Goal: Task Accomplishment & Management: Complete application form

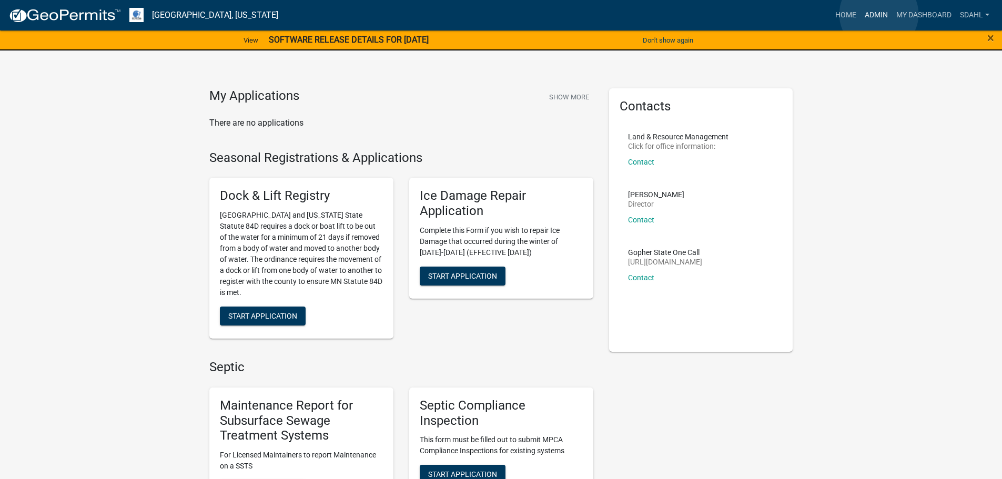
click at [879, 14] on link "Admin" at bounding box center [877, 15] width 32 height 20
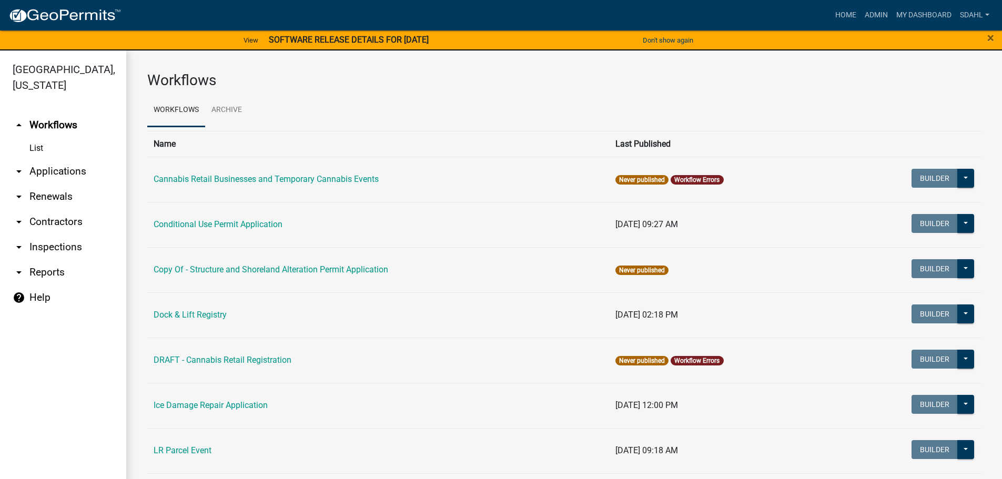
click at [78, 172] on link "arrow_drop_down Applications" at bounding box center [63, 171] width 126 height 25
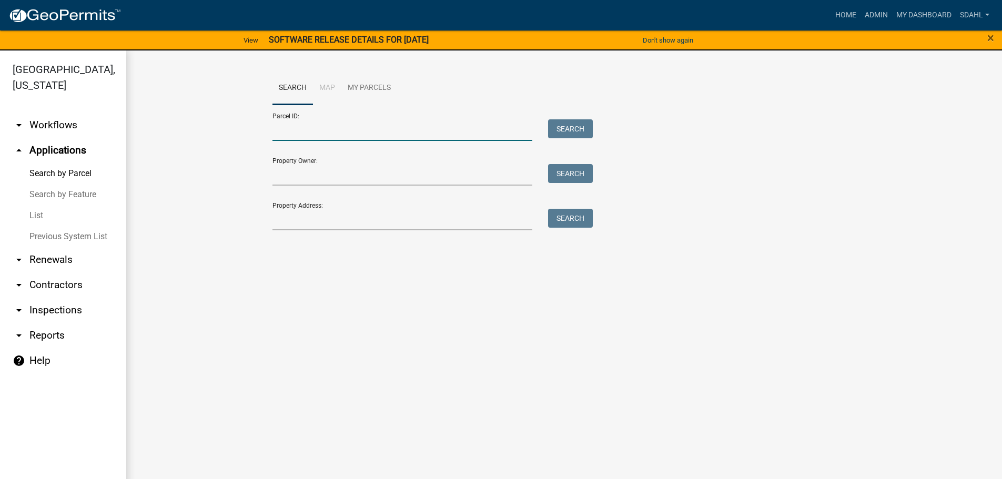
click at [301, 128] on input "Parcel ID:" at bounding box center [403, 130] width 260 height 22
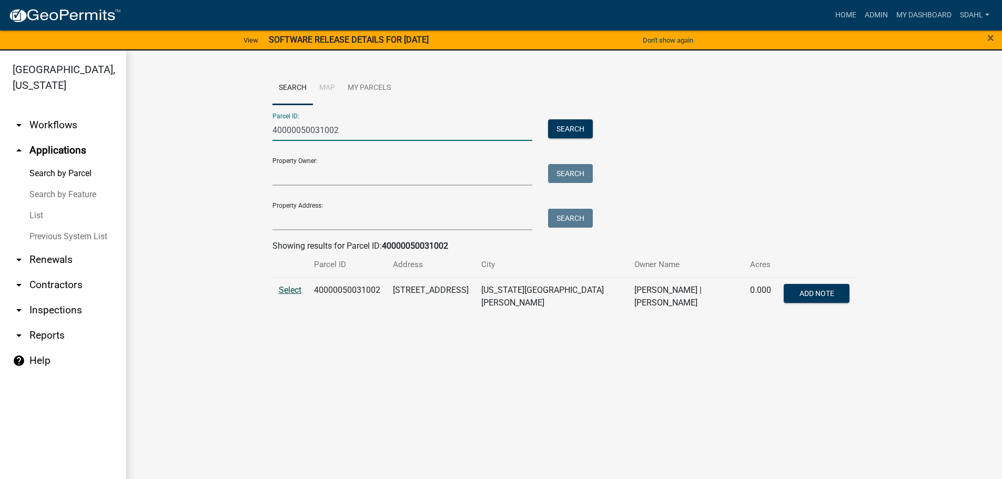
type input "40000050031002"
click at [295, 289] on span "Select" at bounding box center [290, 290] width 23 height 10
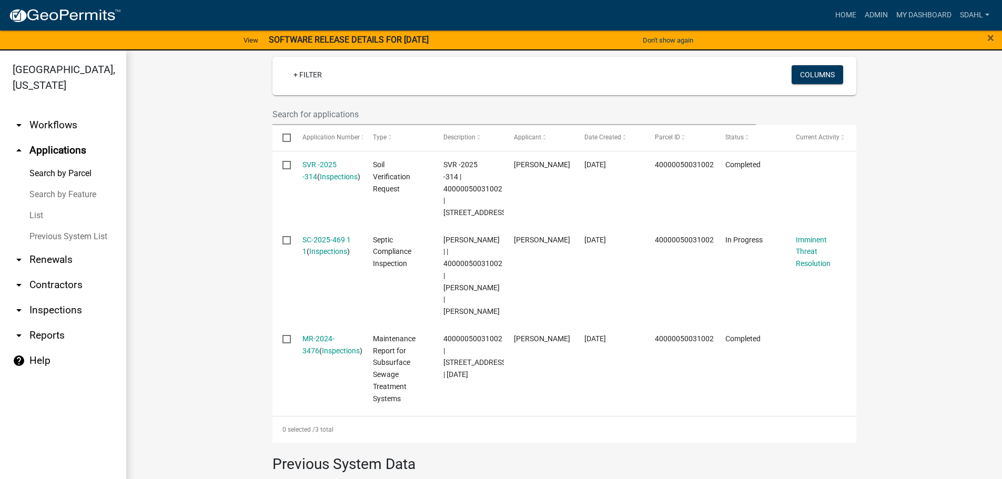
scroll to position [316, 0]
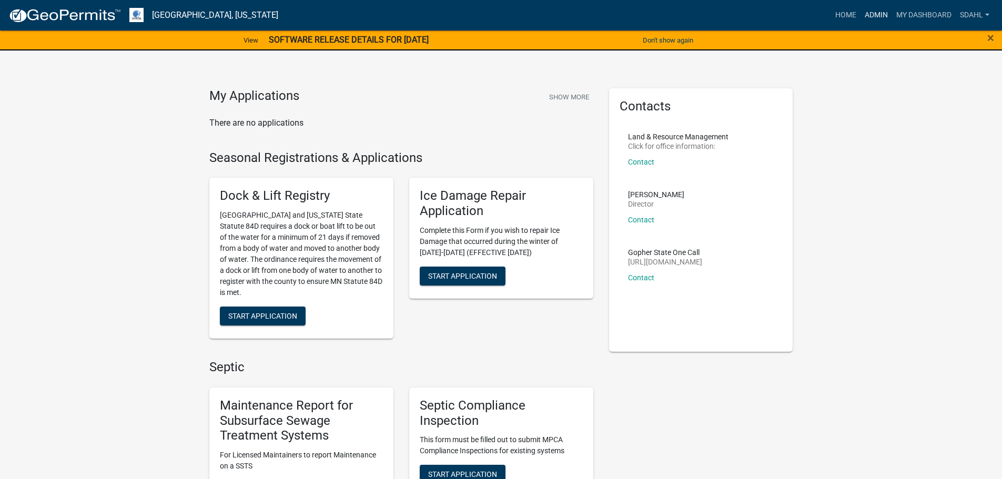
click at [866, 14] on link "Admin" at bounding box center [877, 15] width 32 height 20
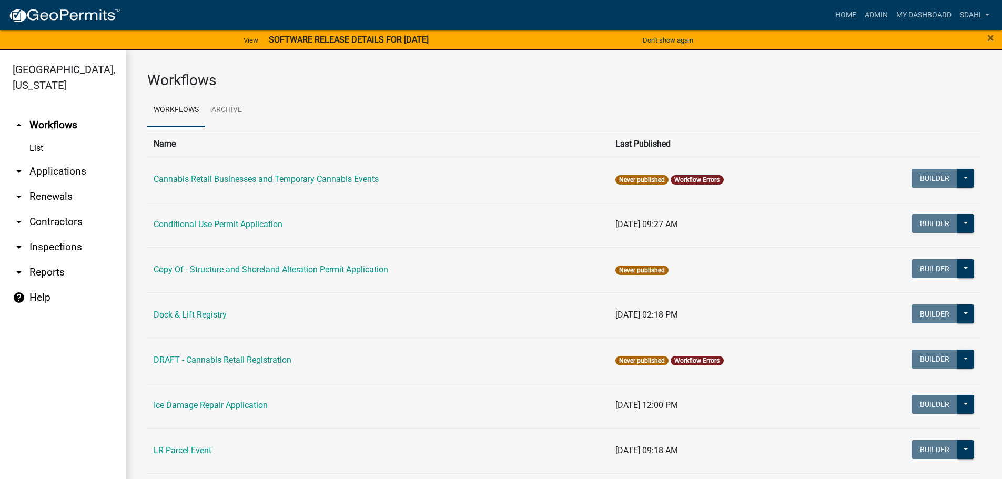
click at [55, 176] on link "arrow_drop_down Applications" at bounding box center [63, 171] width 126 height 25
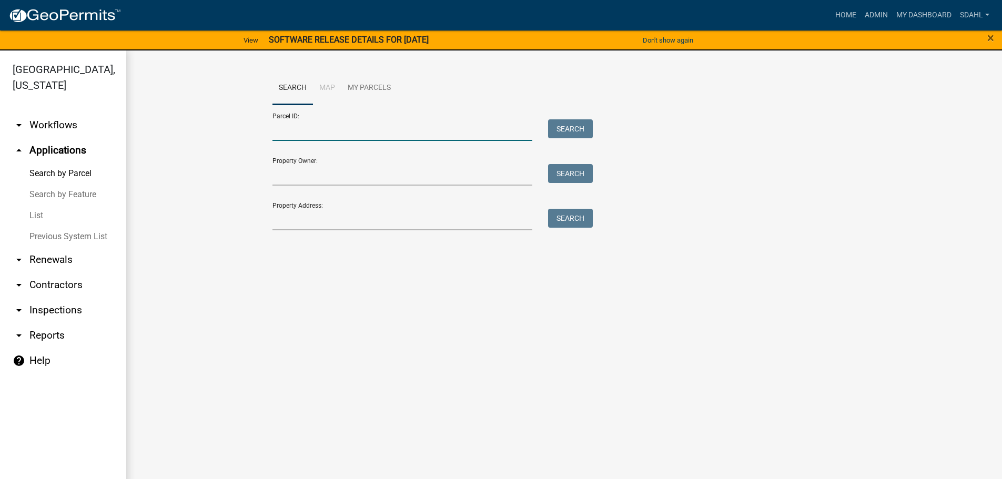
click at [318, 130] on input "Parcel ID:" at bounding box center [403, 130] width 260 height 22
type input "32662"
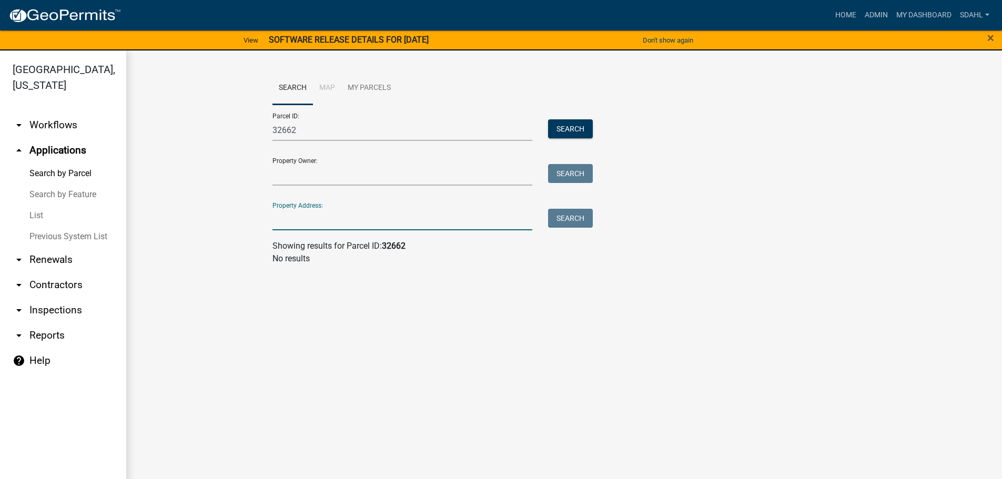
click at [305, 222] on input "Property Address:" at bounding box center [403, 220] width 260 height 22
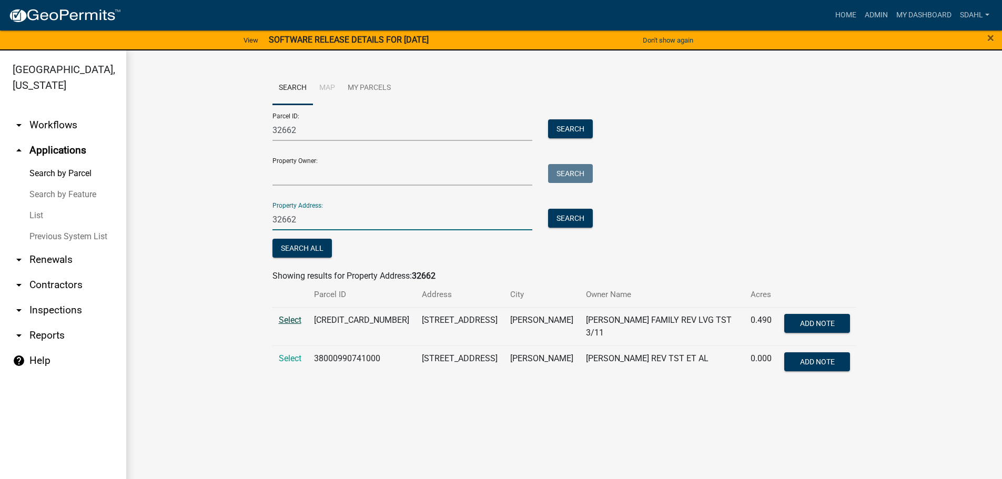
type input "32662"
click at [294, 321] on span "Select" at bounding box center [290, 320] width 23 height 10
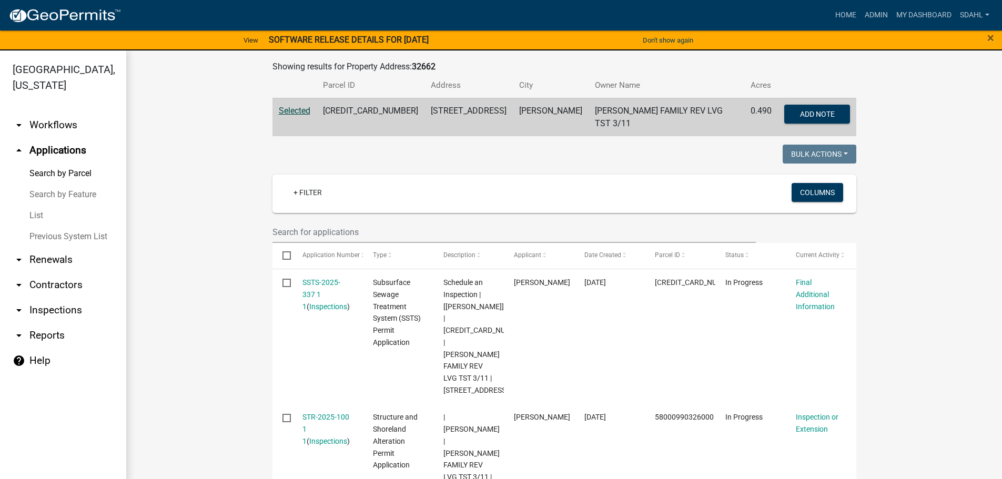
scroll to position [263, 0]
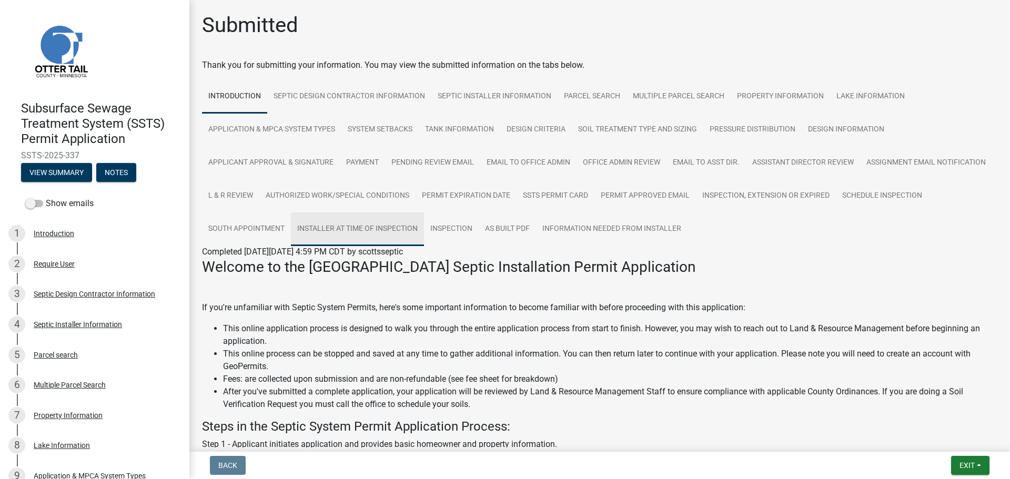
click at [424, 234] on link "Installer at time of Inspection" at bounding box center [357, 230] width 133 height 34
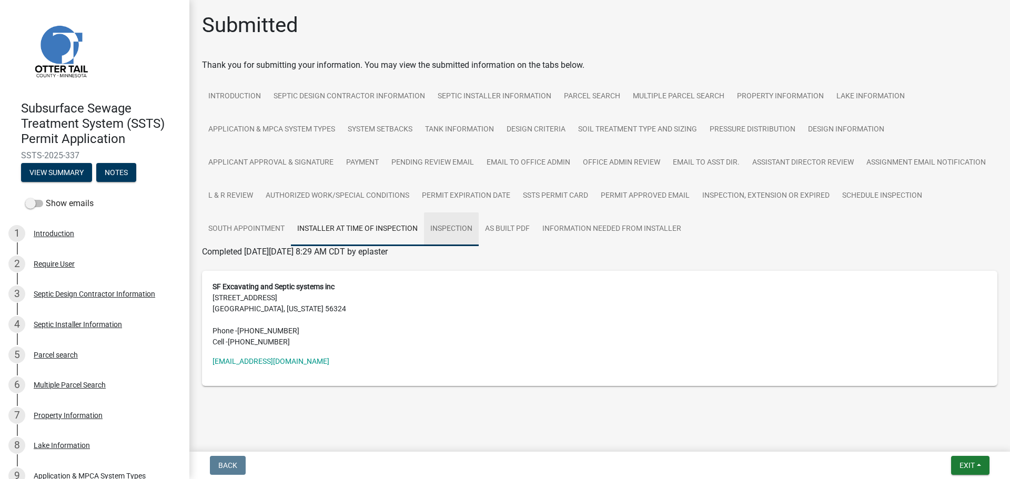
click at [457, 234] on link "Inspection" at bounding box center [451, 230] width 55 height 34
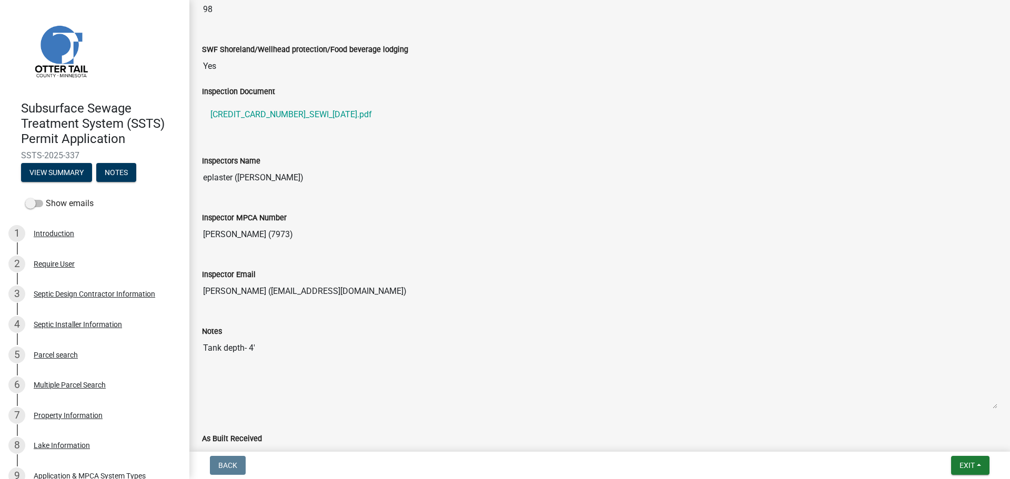
scroll to position [947, 0]
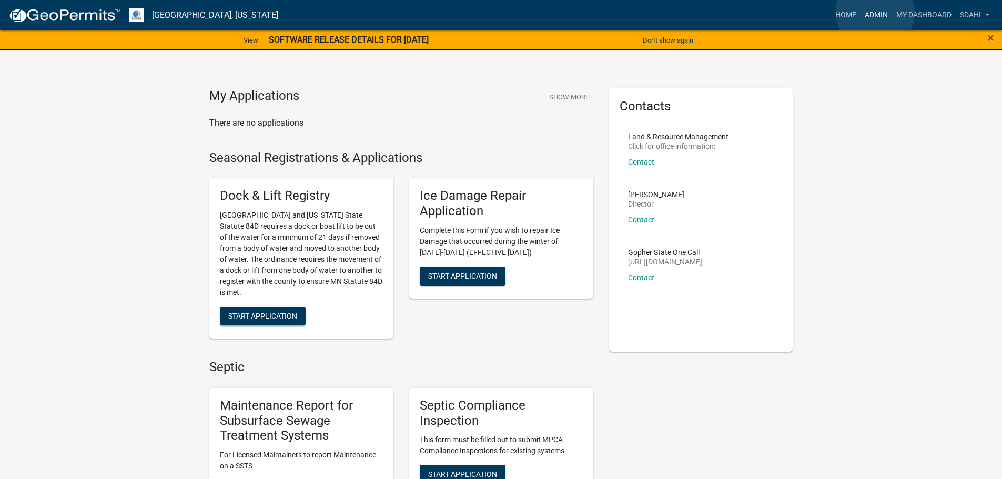
click at [876, 12] on link "Admin" at bounding box center [877, 15] width 32 height 20
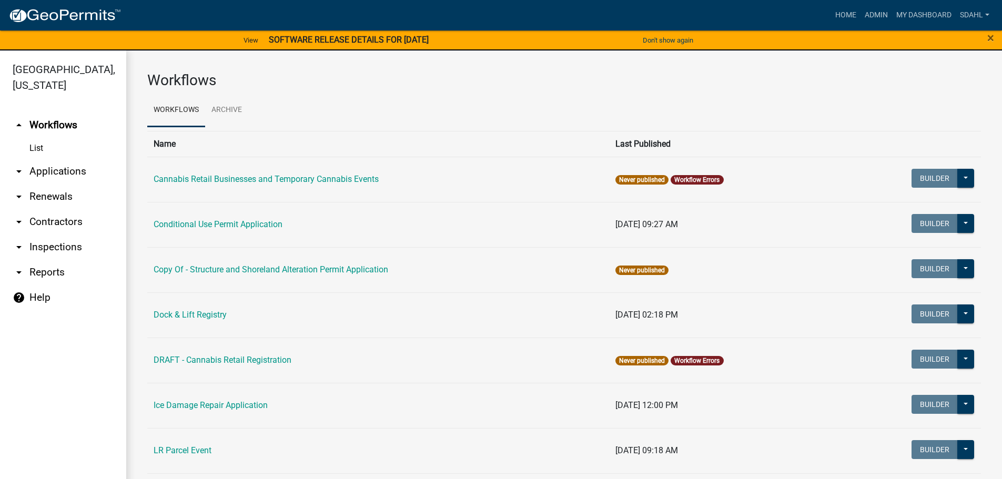
click at [66, 173] on link "arrow_drop_down Applications" at bounding box center [63, 171] width 126 height 25
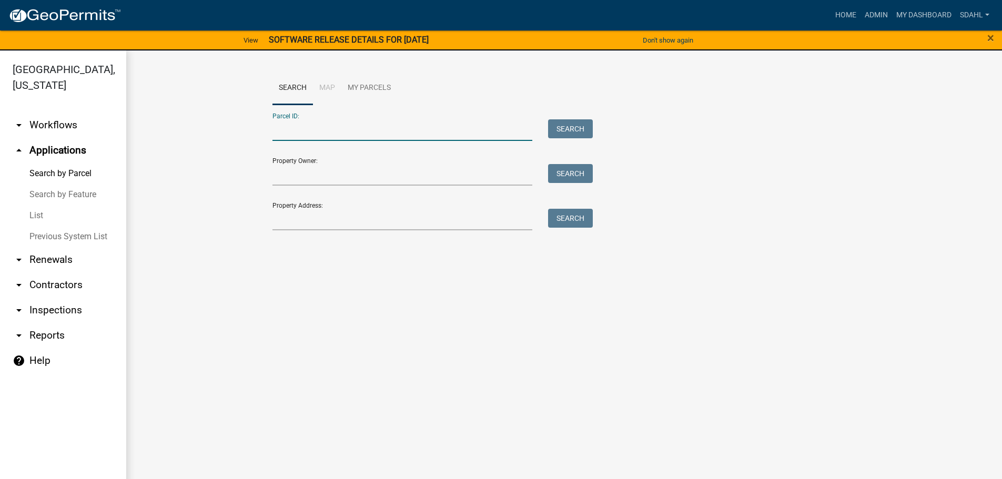
click at [345, 132] on input "Parcel ID:" at bounding box center [403, 130] width 260 height 22
paste input "23000170135000"
type input "23000170135000"
click at [571, 127] on button "Search" at bounding box center [570, 128] width 45 height 19
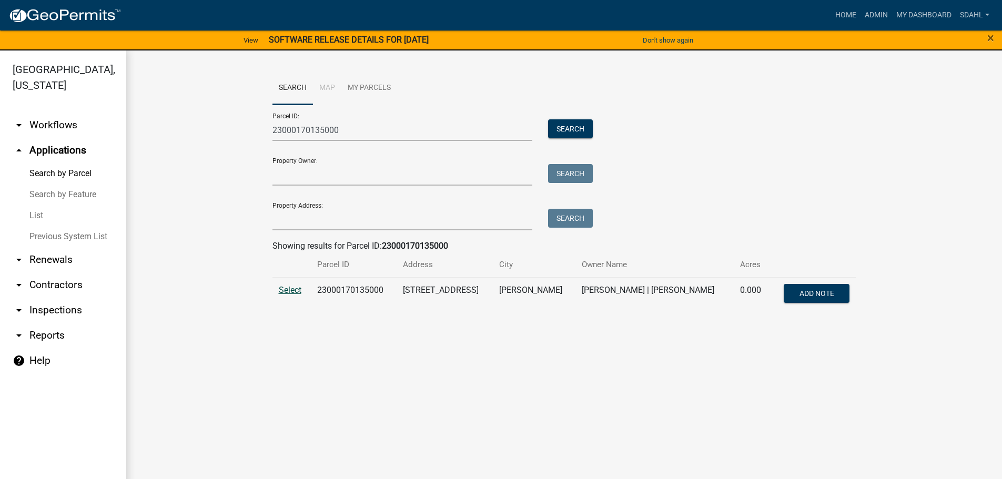
click at [295, 290] on span "Select" at bounding box center [290, 290] width 23 height 10
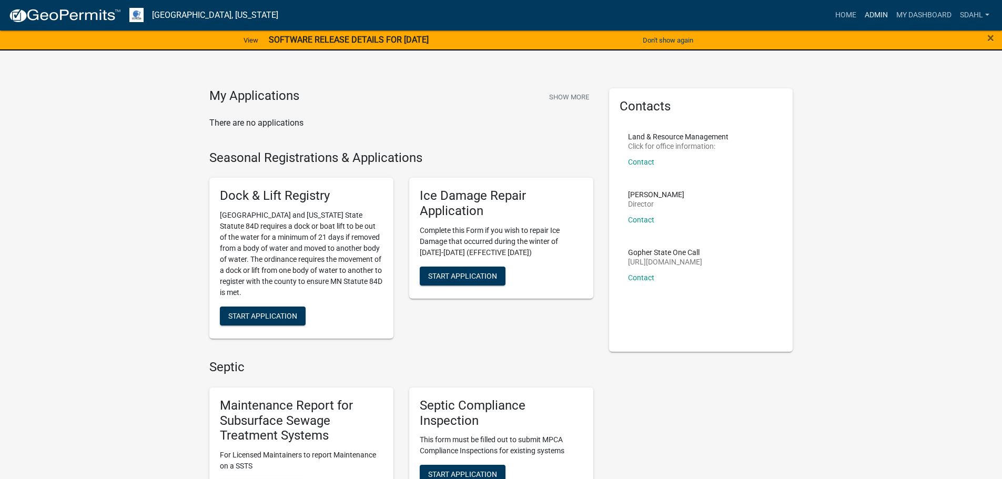
click at [873, 16] on link "Admin" at bounding box center [877, 15] width 32 height 20
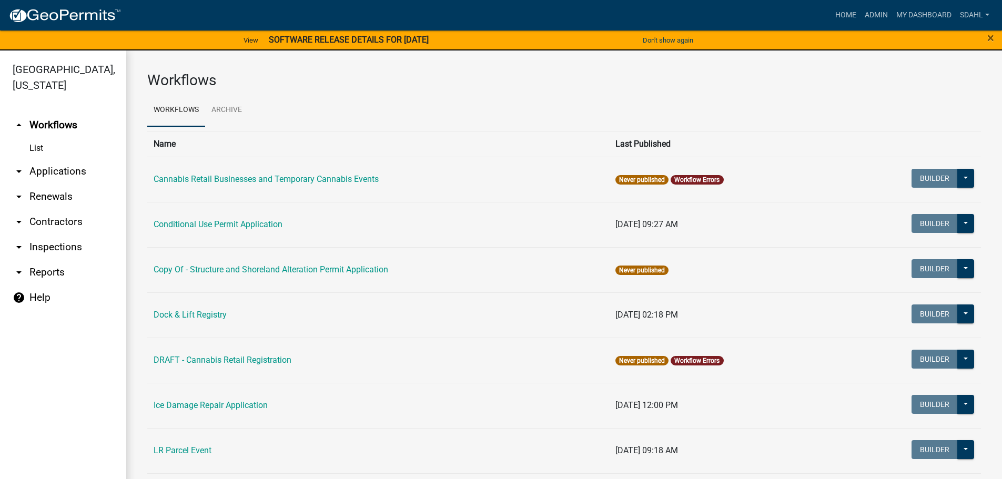
click at [65, 172] on link "arrow_drop_down Applications" at bounding box center [63, 171] width 126 height 25
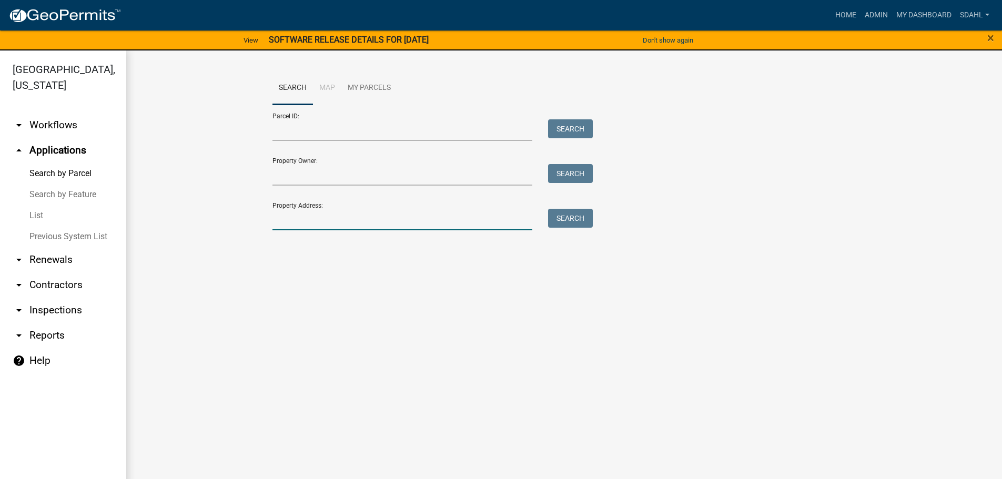
click at [313, 223] on input "Property Address:" at bounding box center [403, 220] width 260 height 22
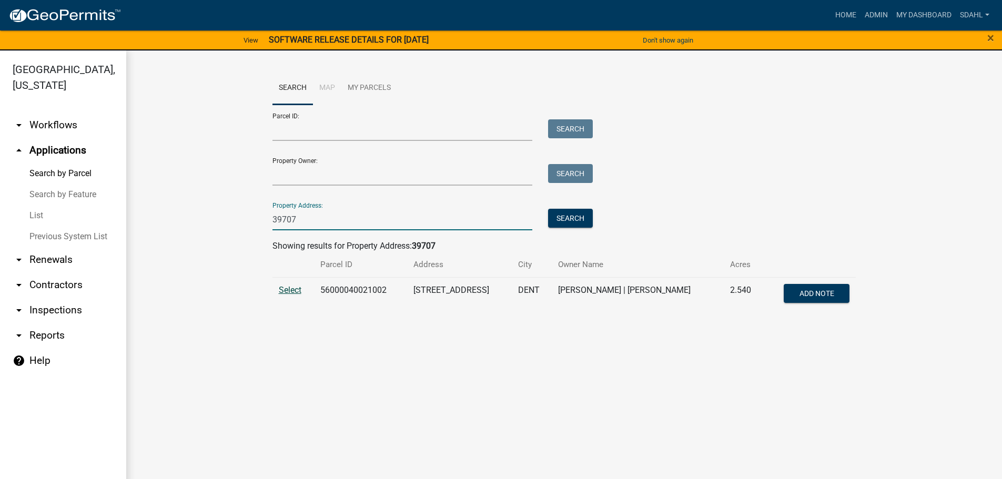
type input "39707"
click at [290, 288] on span "Select" at bounding box center [290, 290] width 23 height 10
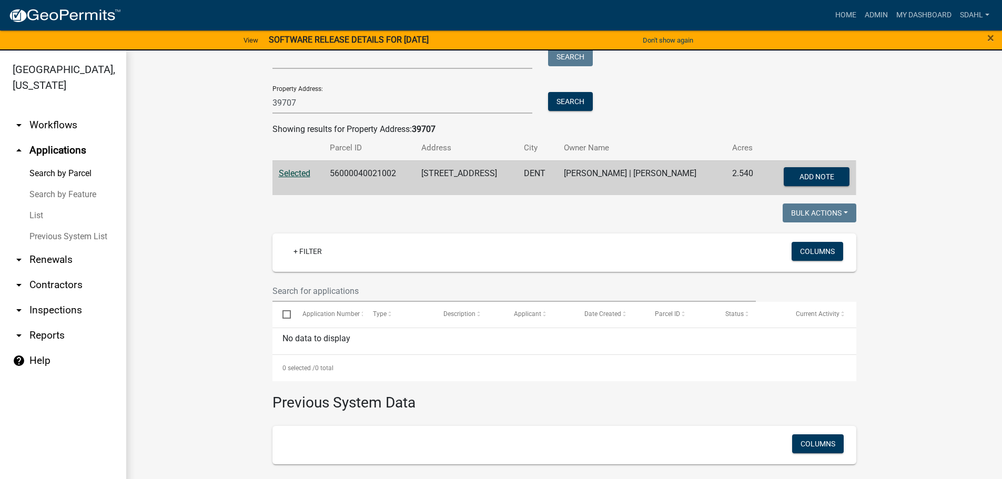
scroll to position [115, 0]
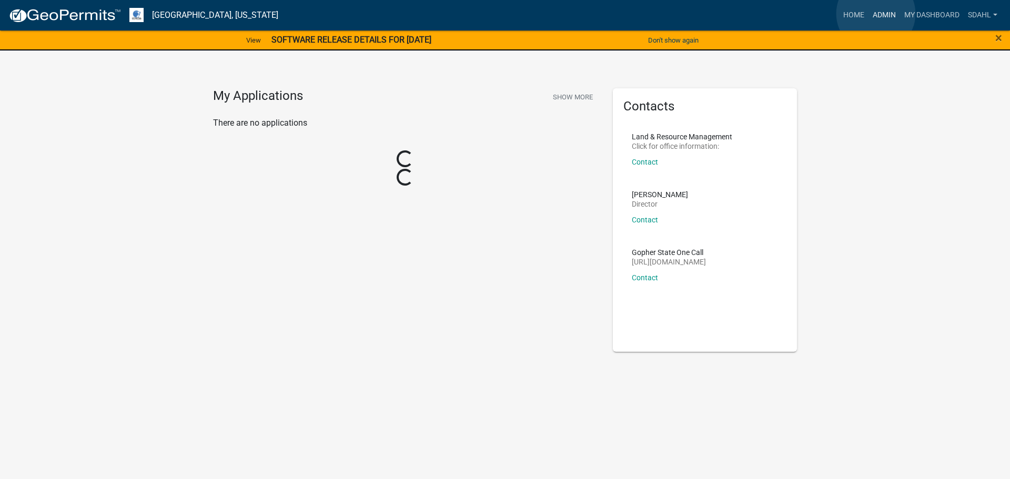
click at [876, 13] on link "Admin" at bounding box center [885, 15] width 32 height 20
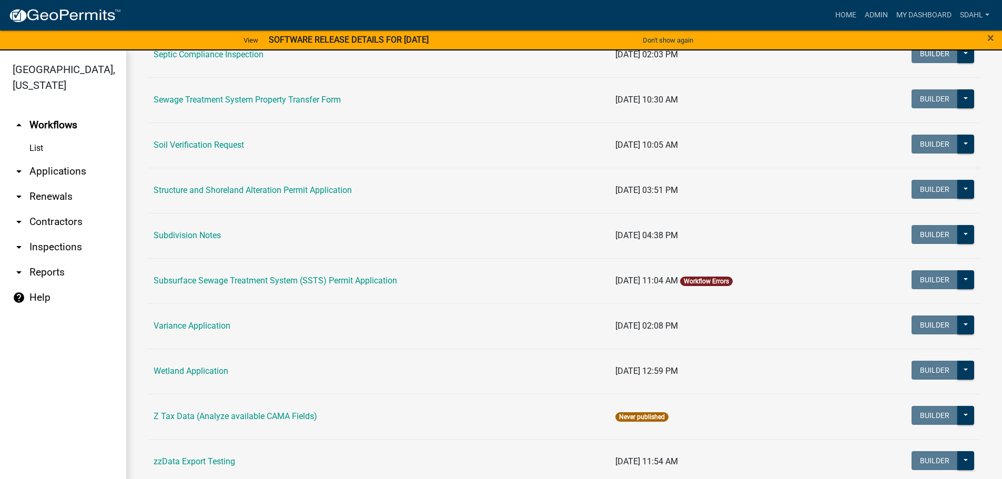
scroll to position [631, 0]
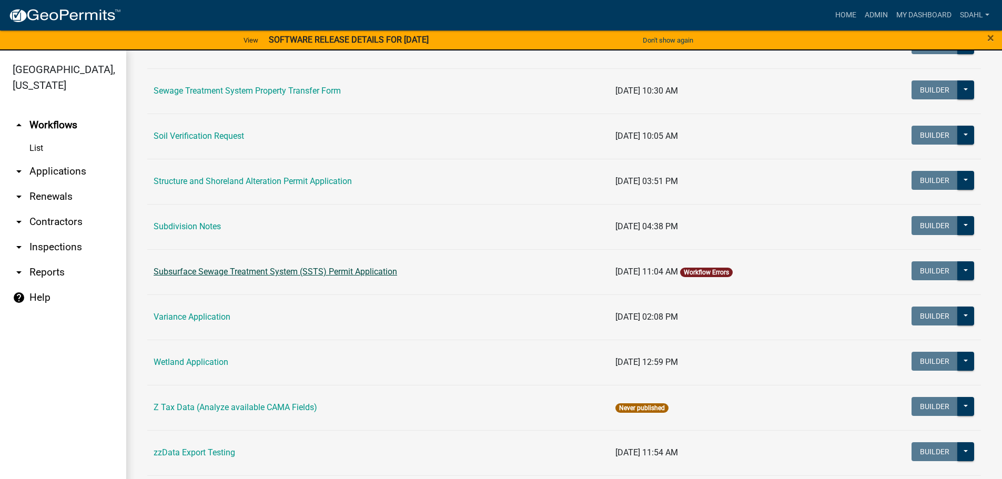
click at [329, 272] on link "Subsurface Sewage Treatment System (SSTS) Permit Application" at bounding box center [276, 272] width 244 height 10
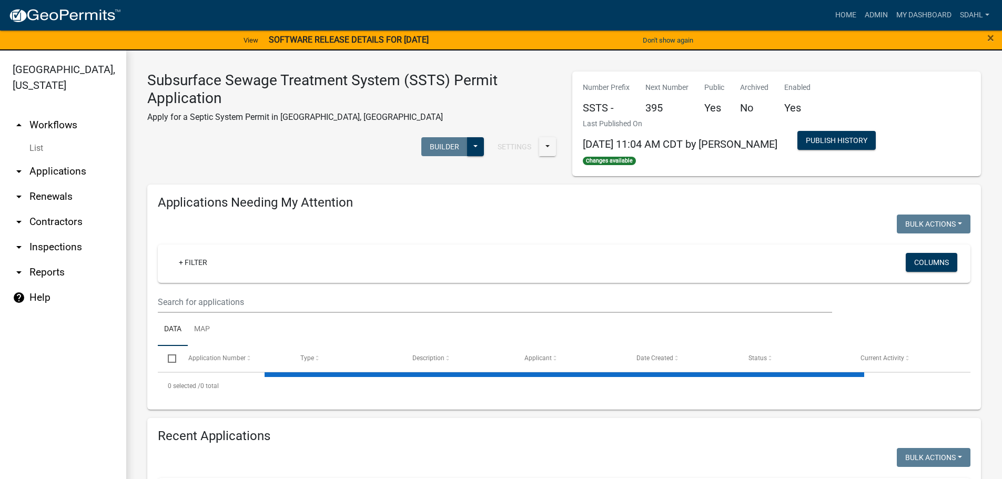
select select "1: 25"
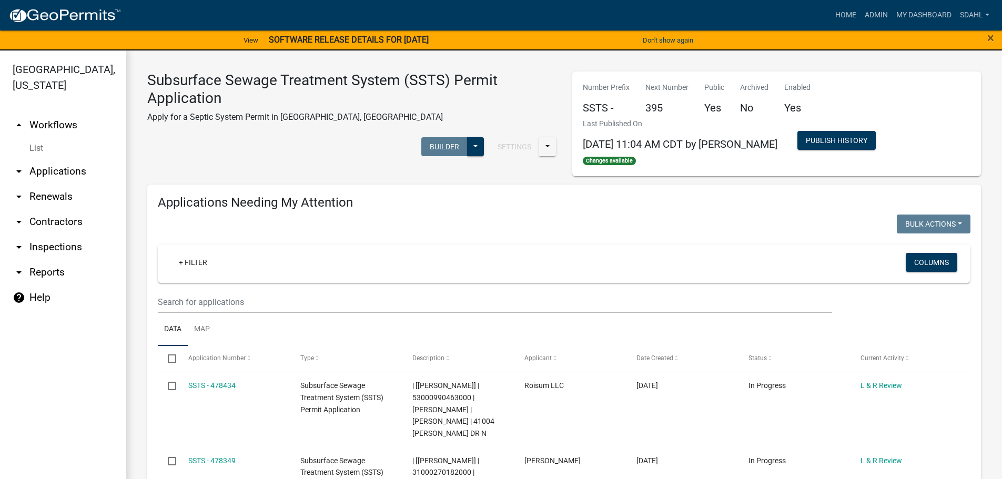
select select "3: 100"
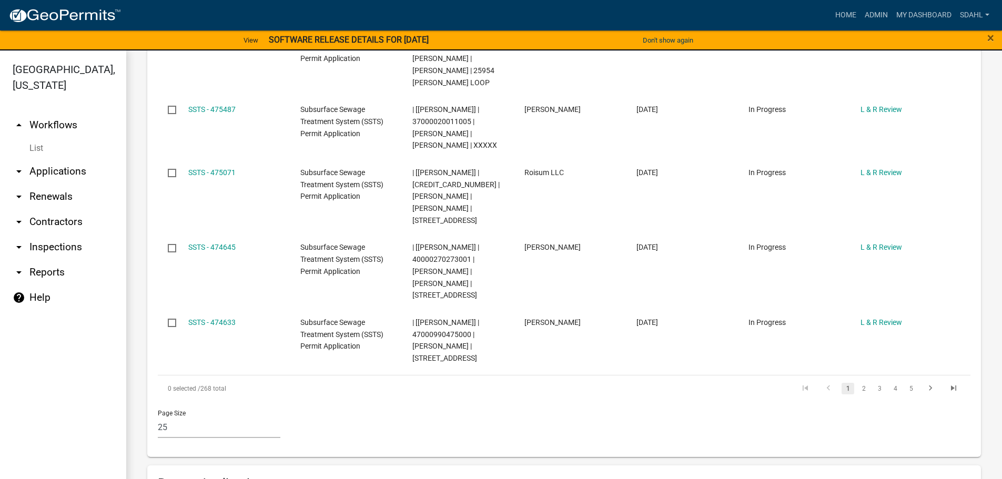
scroll to position [1947, 0]
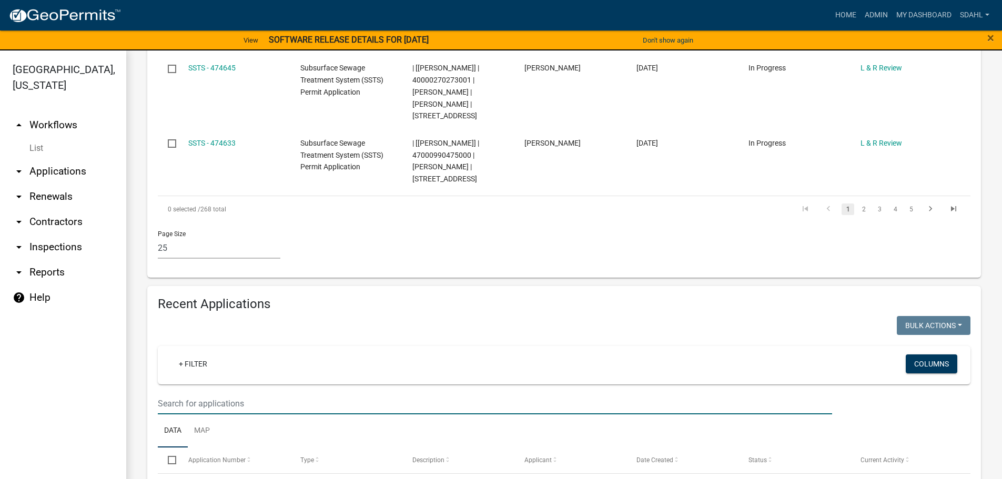
click at [306, 393] on input "text" at bounding box center [495, 404] width 675 height 22
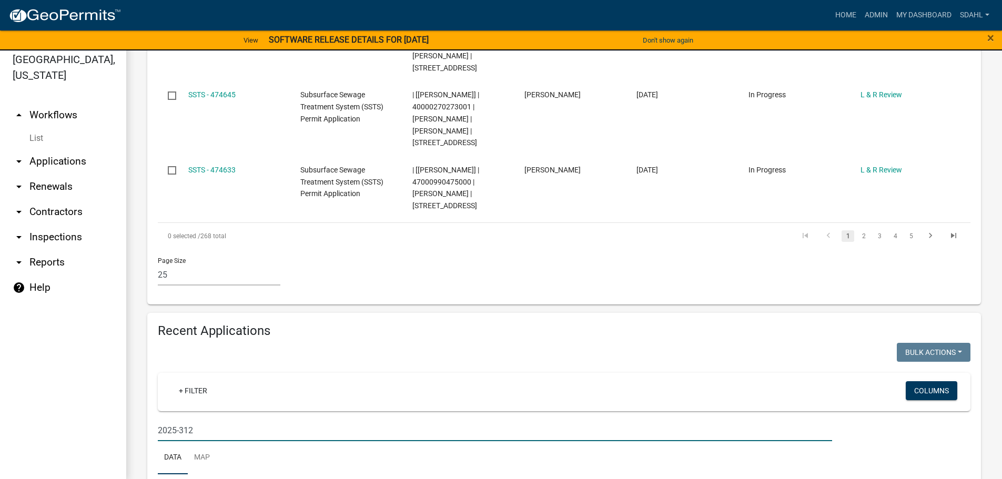
scroll to position [13, 0]
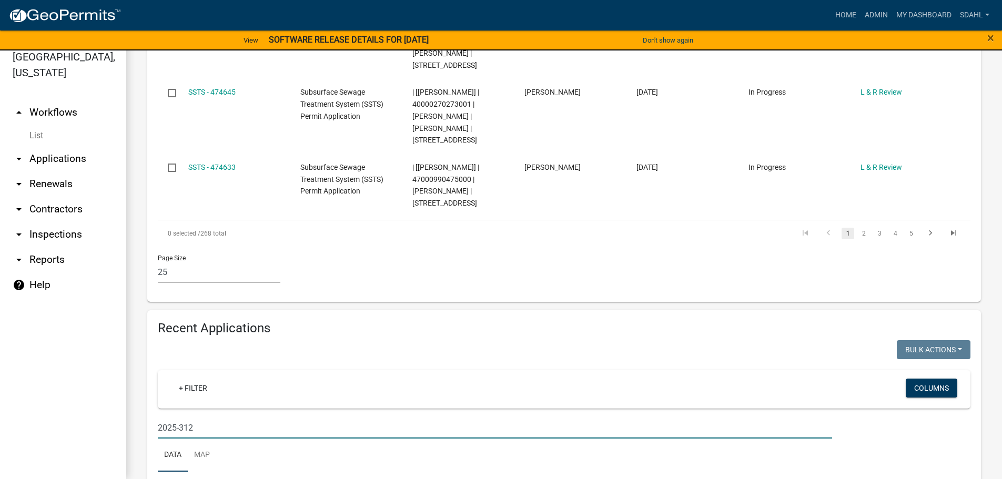
type input "2025-312"
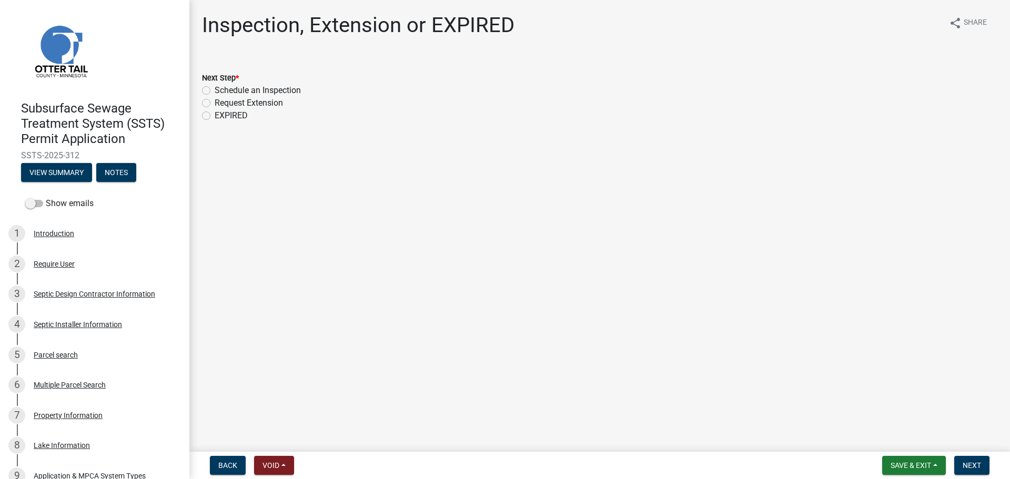
click at [87, 156] on span "SSTS-2025-312" at bounding box center [94, 155] width 147 height 10
drag, startPoint x: 86, startPoint y: 158, endPoint x: 21, endPoint y: 155, distance: 65.3
click at [21, 155] on div "Subsurface Sewage Treatment System (SSTS) Permit Application SSTS-2025-312 View…" at bounding box center [94, 139] width 173 height 92
copy span "SSTS-2025-312"
click at [55, 359] on div "Parcel search" at bounding box center [56, 354] width 44 height 7
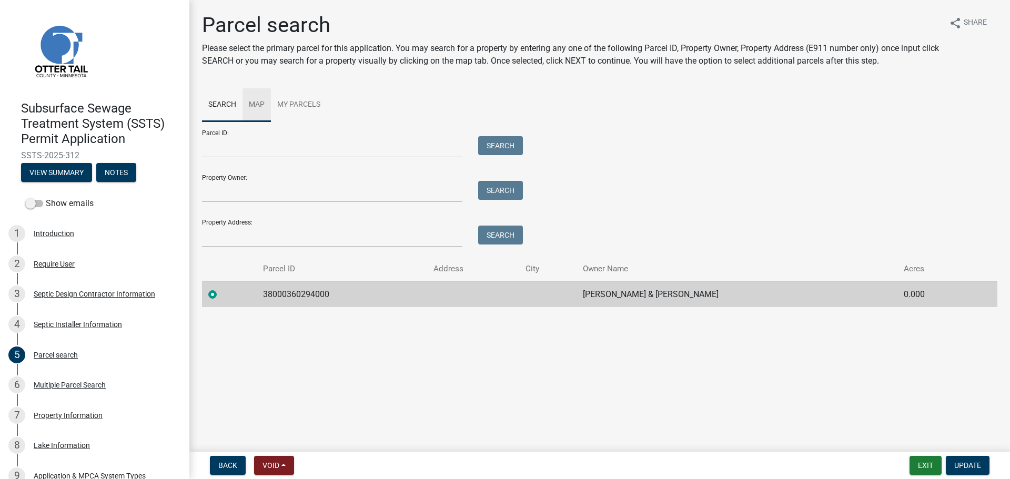
click at [258, 107] on link "Map" at bounding box center [257, 105] width 28 height 34
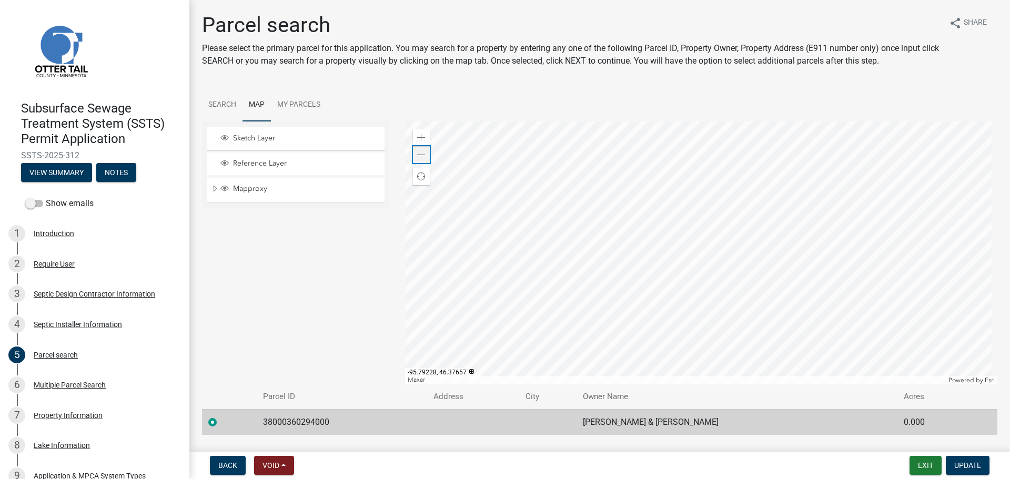
click at [420, 155] on span at bounding box center [421, 155] width 8 height 8
drag, startPoint x: 264, startPoint y: 421, endPoint x: 717, endPoint y: 415, distance: 453.1
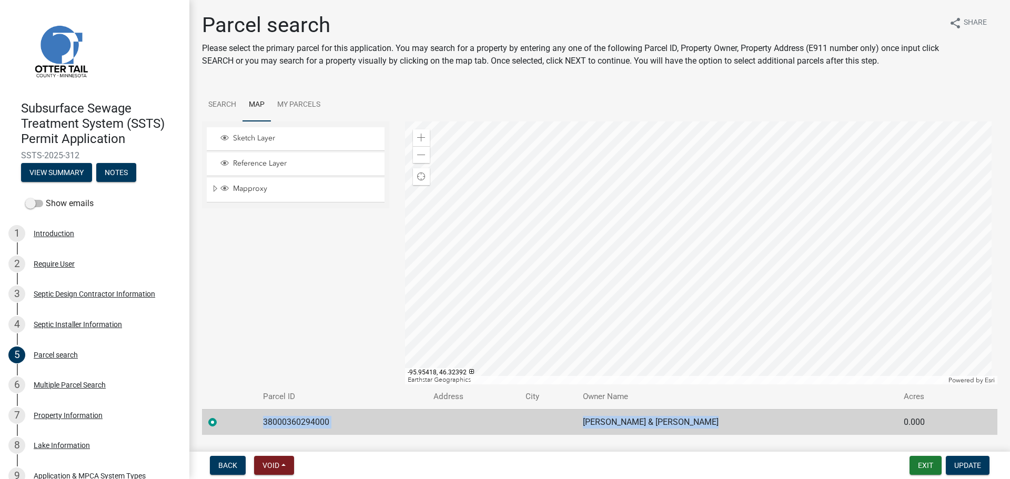
click at [717, 415] on tr "38000360294000 [PERSON_NAME] & [PERSON_NAME] TST 0.000" at bounding box center [600, 422] width 796 height 26
copy tr "38000360294000 STEPHEN & KIMBERLY PRIEST TST"
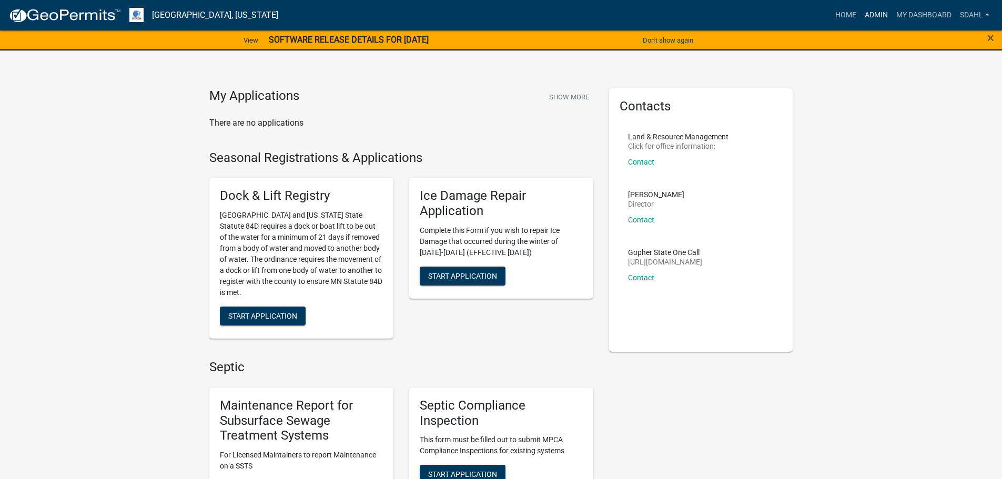
click at [882, 8] on link "Admin" at bounding box center [877, 15] width 32 height 20
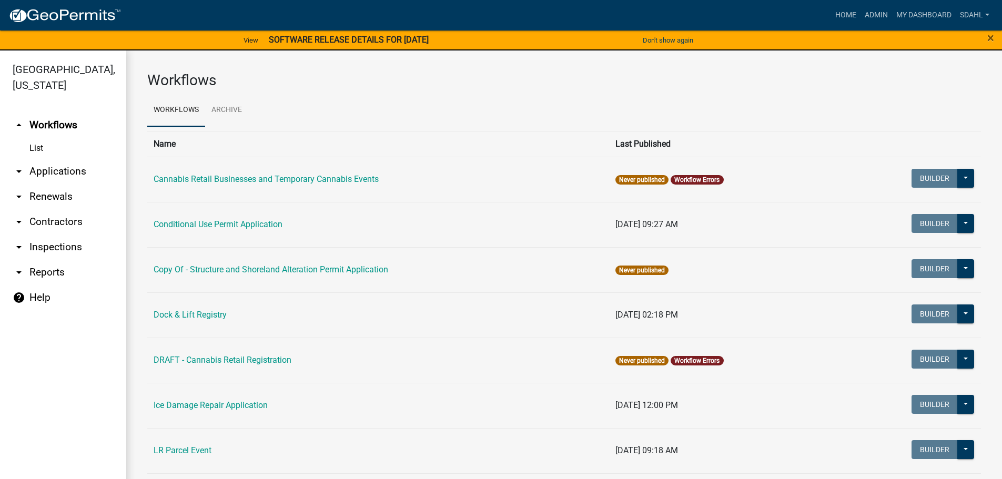
click at [77, 173] on link "arrow_drop_down Applications" at bounding box center [63, 171] width 126 height 25
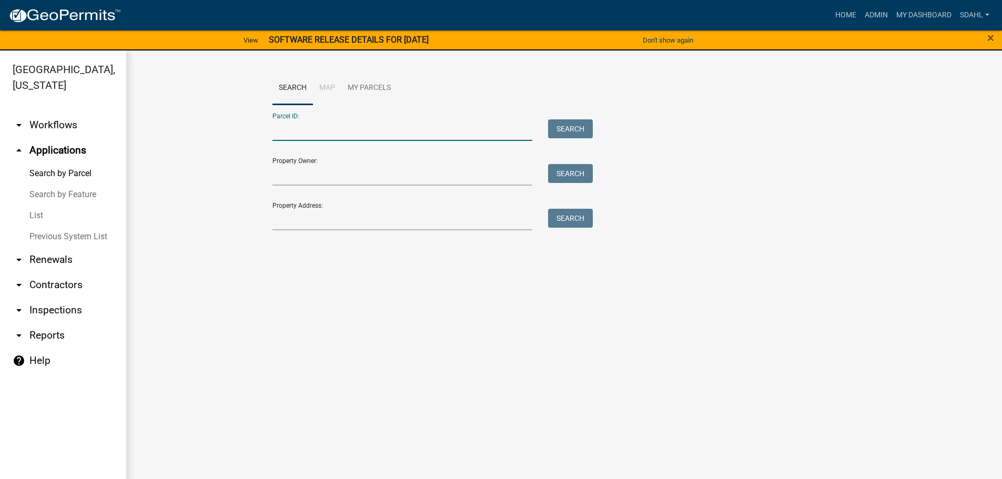
click at [346, 130] on input "Parcel ID:" at bounding box center [403, 130] width 260 height 22
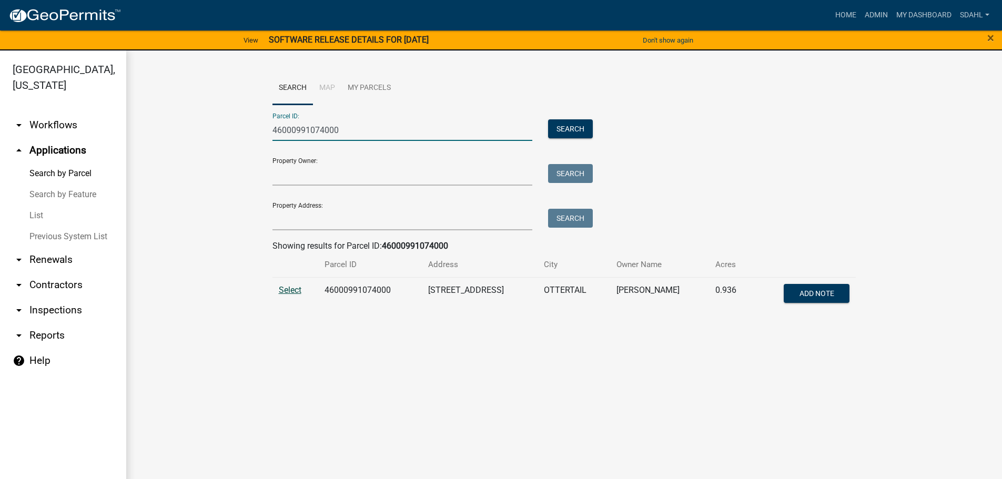
type input "46000991074000"
click at [286, 292] on span "Select" at bounding box center [290, 290] width 23 height 10
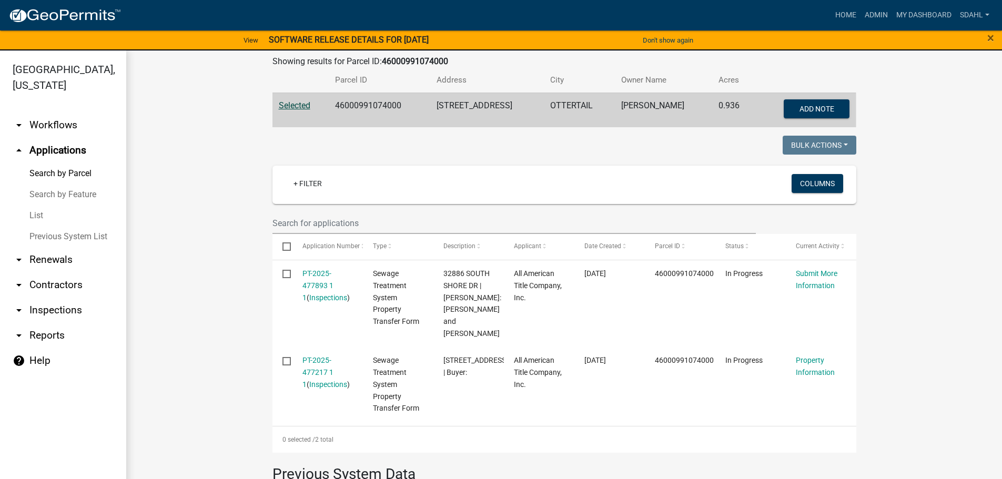
scroll to position [210, 0]
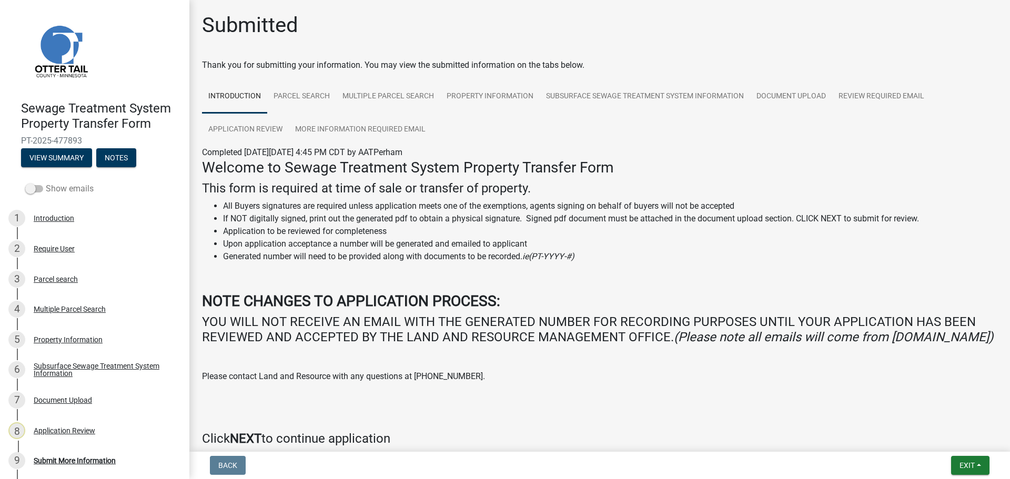
click at [74, 192] on label "Show emails" at bounding box center [59, 189] width 68 height 13
click at [46, 183] on input "Show emails" at bounding box center [46, 183] width 0 height 0
click at [343, 132] on link "More Information Required Email" at bounding box center [360, 130] width 143 height 34
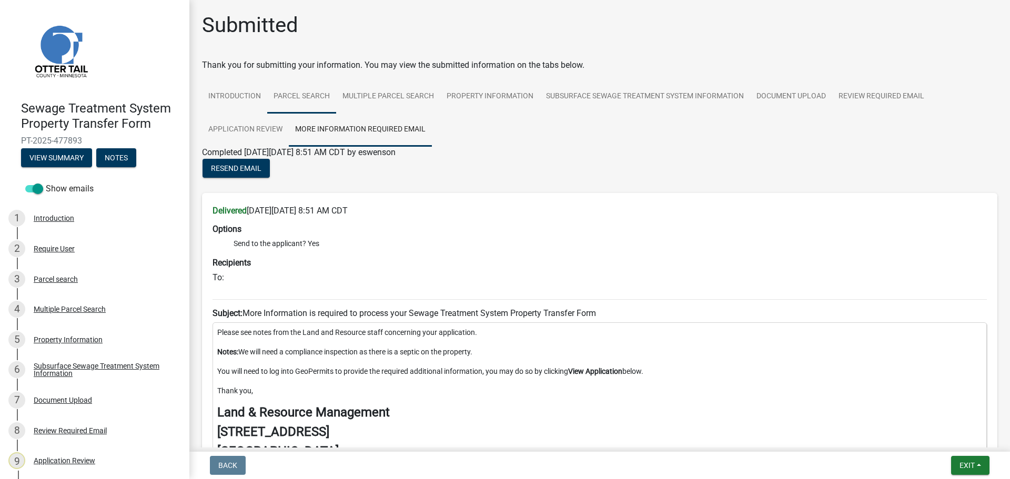
click at [300, 96] on link "Parcel search" at bounding box center [301, 97] width 69 height 34
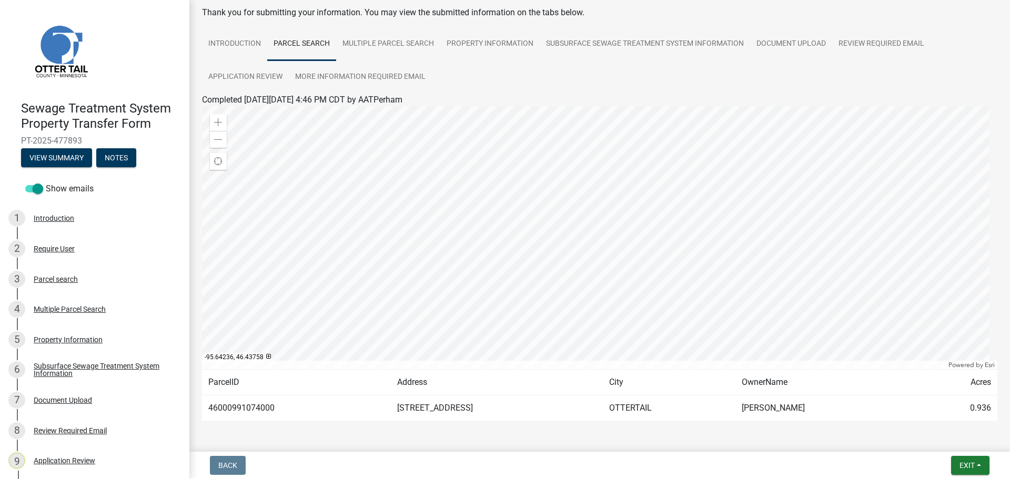
scroll to position [88, 0]
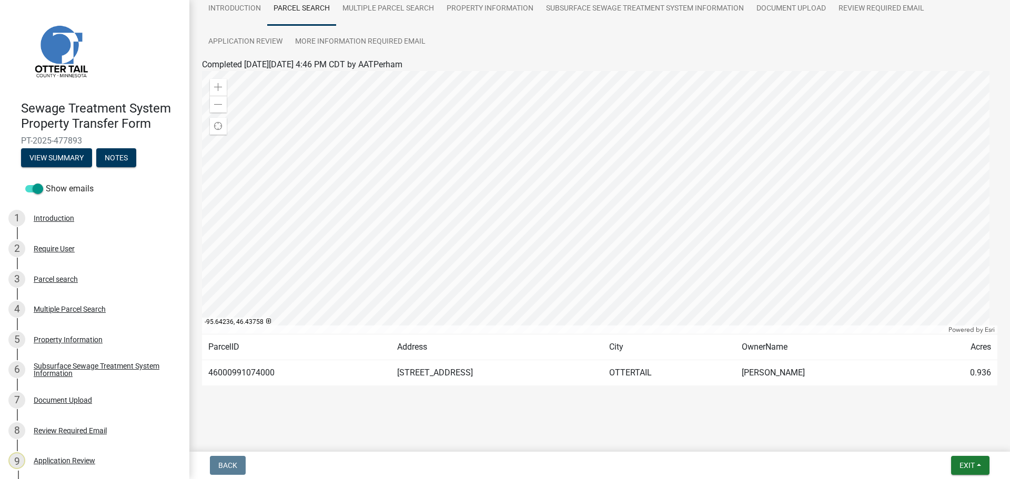
click at [236, 369] on td "46000991074000" at bounding box center [296, 373] width 189 height 26
copy td "46000991074000"
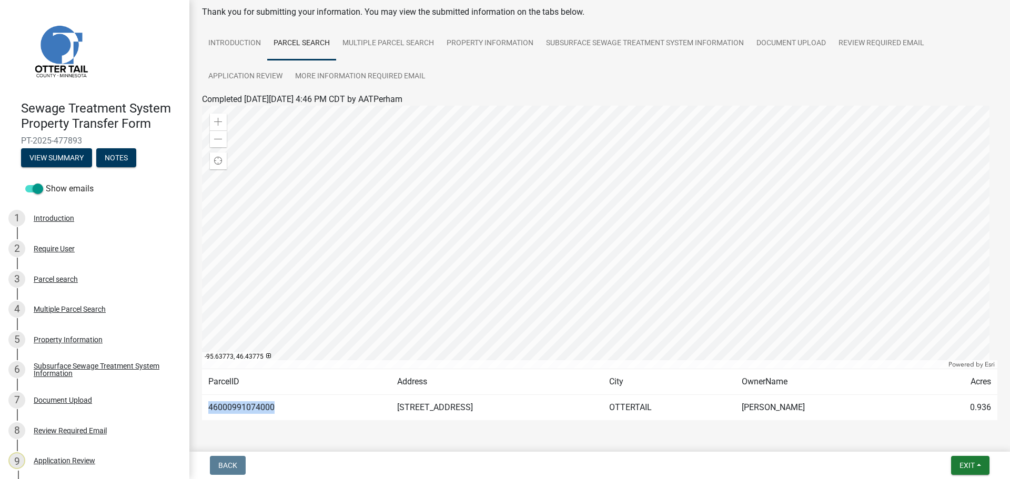
scroll to position [35, 0]
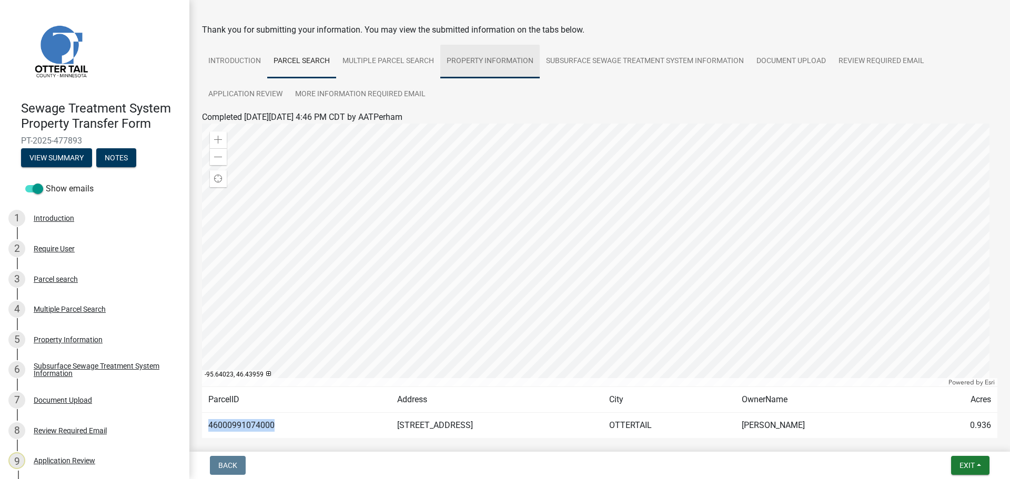
click at [504, 61] on link "Property Information" at bounding box center [489, 62] width 99 height 34
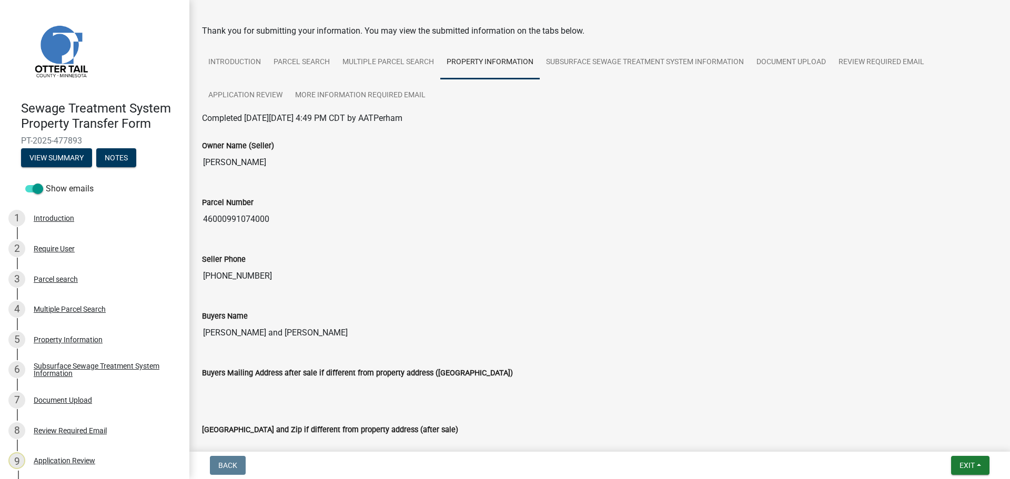
scroll to position [0, 0]
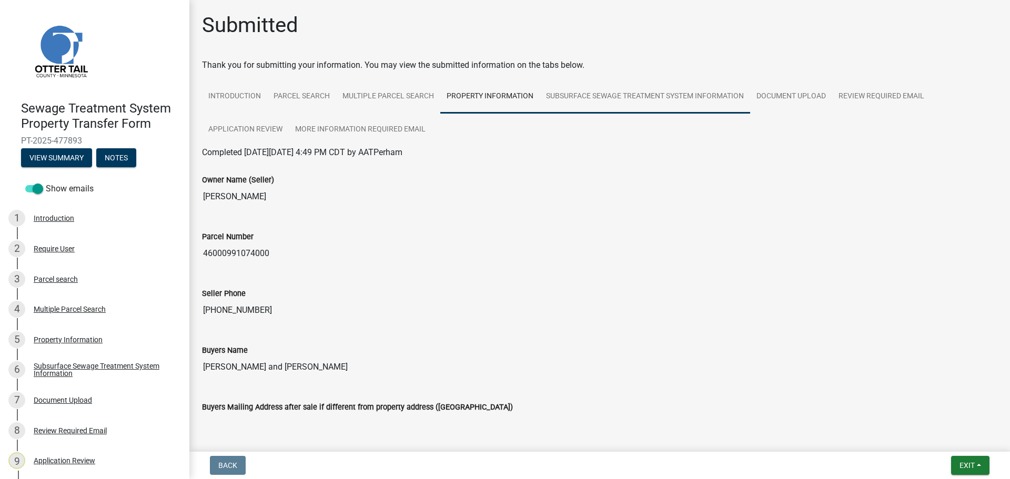
click at [617, 101] on link "Subsurface Sewage Treatment System Information" at bounding box center [645, 97] width 210 height 34
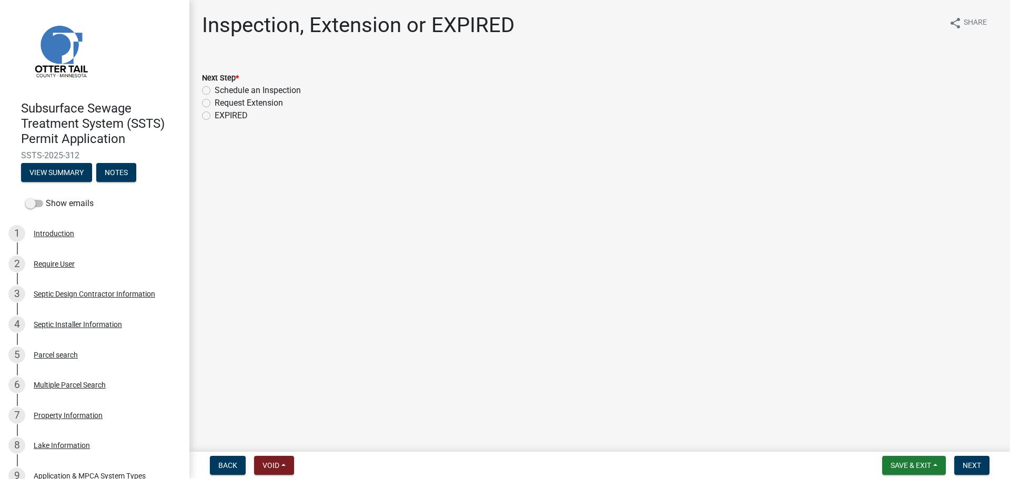
click at [292, 92] on label "Schedule an Inspection" at bounding box center [258, 90] width 86 height 13
click at [222, 91] on input "Schedule an Inspection" at bounding box center [218, 87] width 7 height 7
radio input "true"
click at [976, 467] on span "Next" at bounding box center [972, 465] width 18 height 8
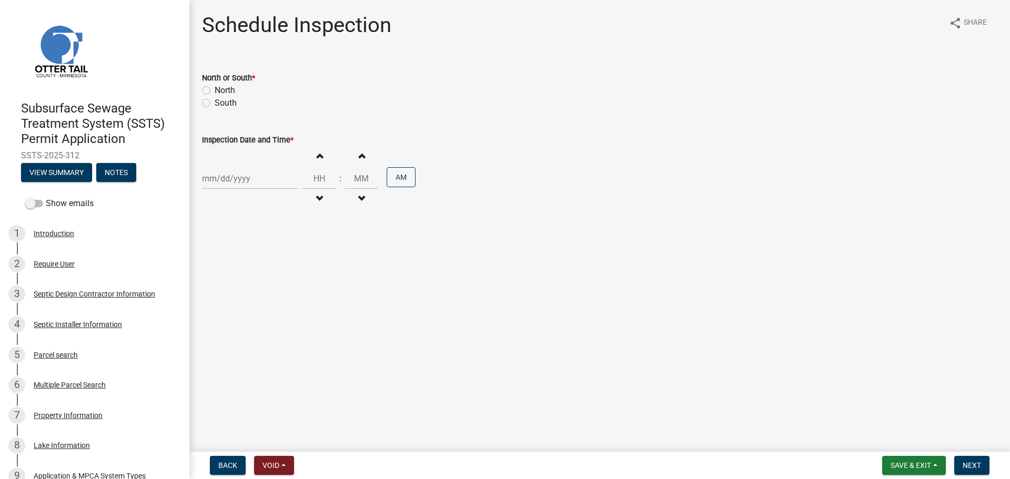
click at [215, 91] on label "North" at bounding box center [225, 90] width 21 height 13
click at [215, 91] on input "North" at bounding box center [218, 87] width 7 height 7
radio input "true"
click at [239, 179] on div at bounding box center [250, 179] width 96 height 22
select select "9"
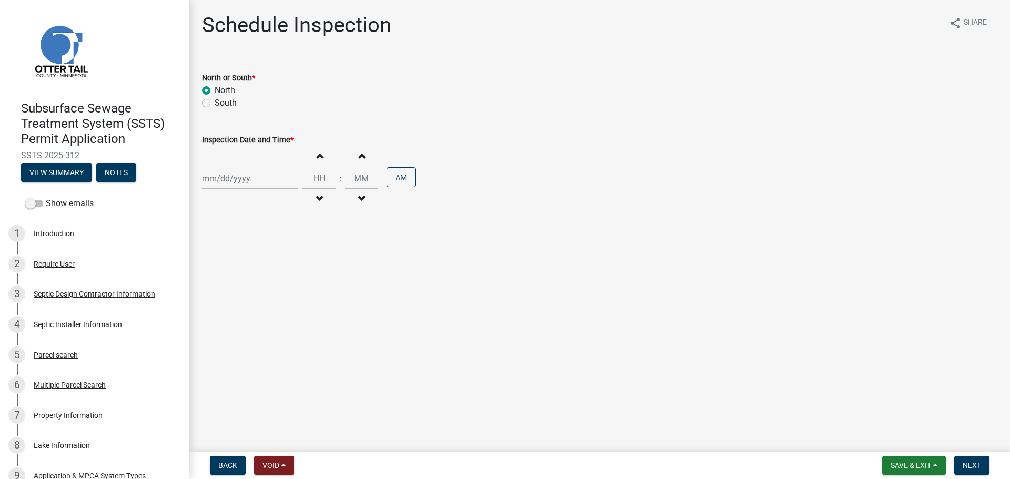
select select "2025"
click at [245, 265] on div "17" at bounding box center [246, 268] width 17 height 17
type input "[DATE]"
click at [318, 160] on button "Increment hours" at bounding box center [319, 155] width 22 height 19
type input "01"
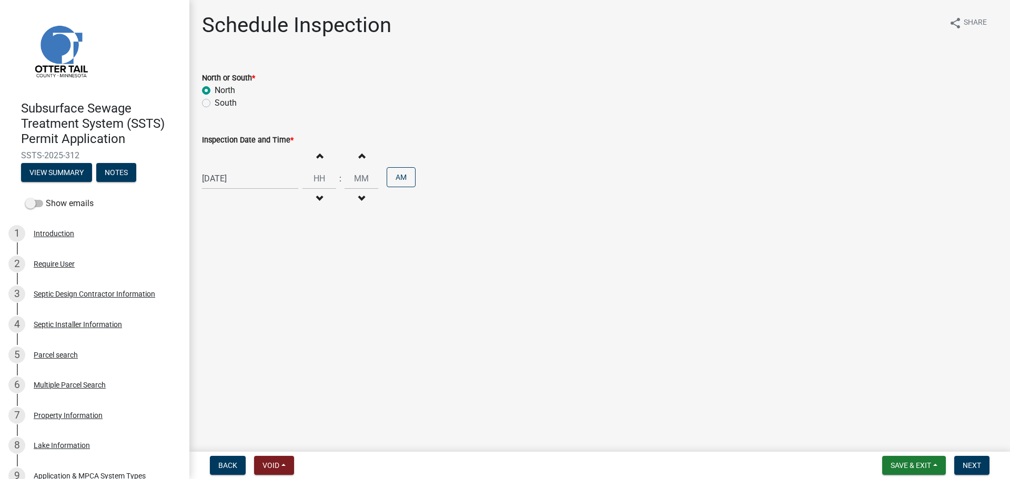
type input "00"
click at [311, 196] on button "Decrement hours" at bounding box center [319, 198] width 22 height 19
type input "11"
click at [401, 178] on button "PM" at bounding box center [401, 177] width 29 height 20
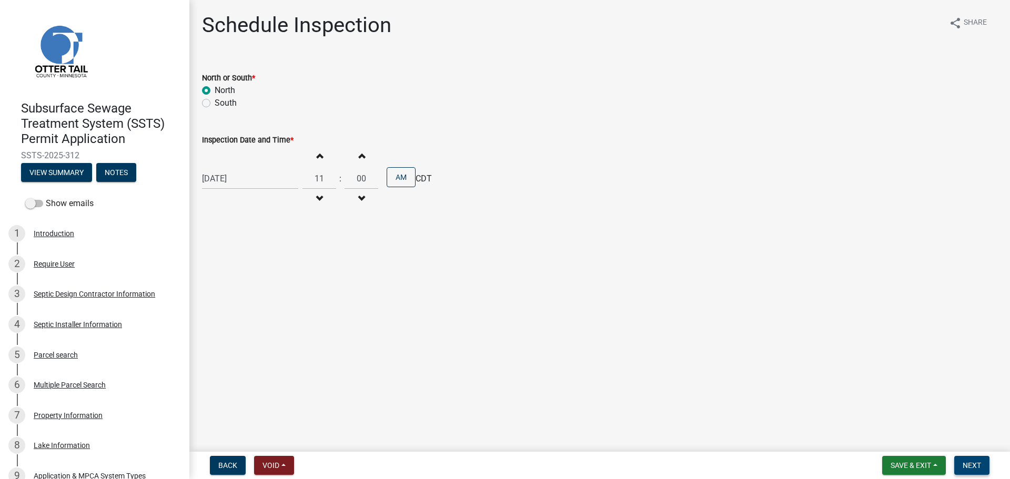
click at [973, 466] on span "Next" at bounding box center [972, 465] width 18 height 8
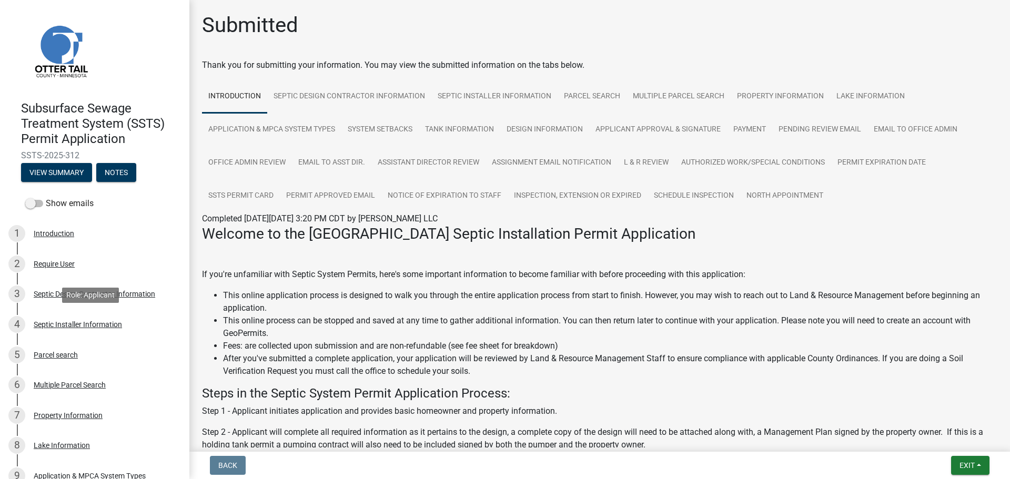
click at [89, 324] on div "Septic Installer Information" at bounding box center [78, 324] width 88 height 7
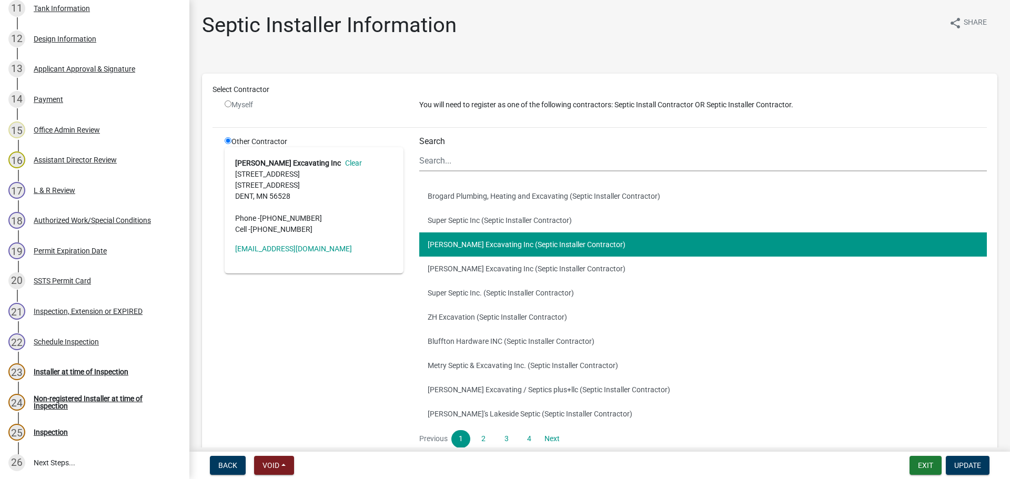
scroll to position [625, 0]
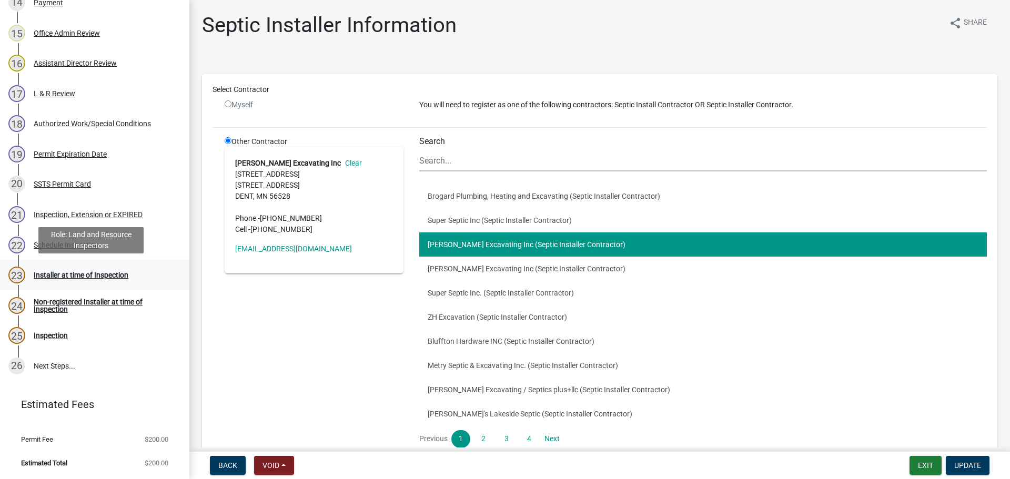
click at [93, 273] on div "Installer at time of Inspection" at bounding box center [81, 275] width 95 height 7
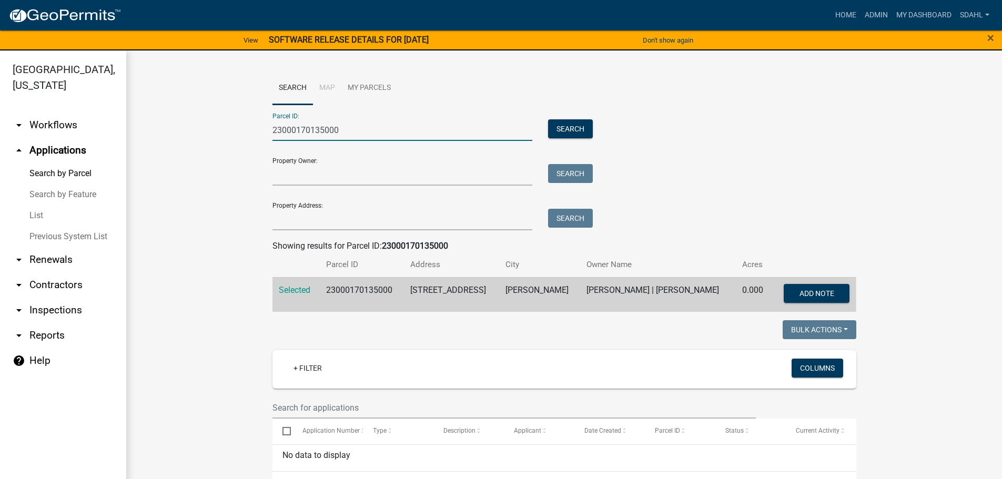
drag, startPoint x: 341, startPoint y: 135, endPoint x: 139, endPoint y: 137, distance: 201.5
click at [139, 137] on div "Search Map My Parcels Parcel ID: 23000170135000 Search Property Owner: Search P…" at bounding box center [564, 381] width 876 height 661
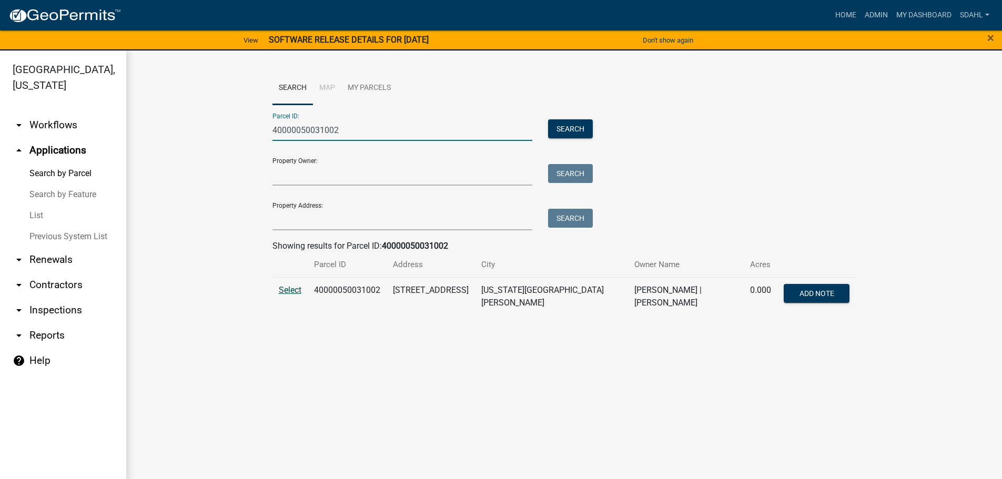
type input "40000050031002"
click at [283, 290] on span "Select" at bounding box center [290, 290] width 23 height 10
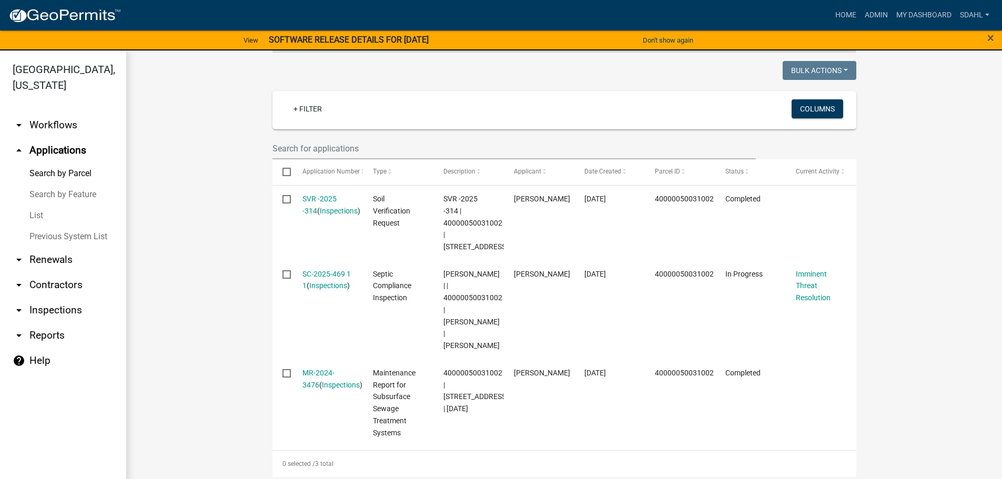
scroll to position [316, 0]
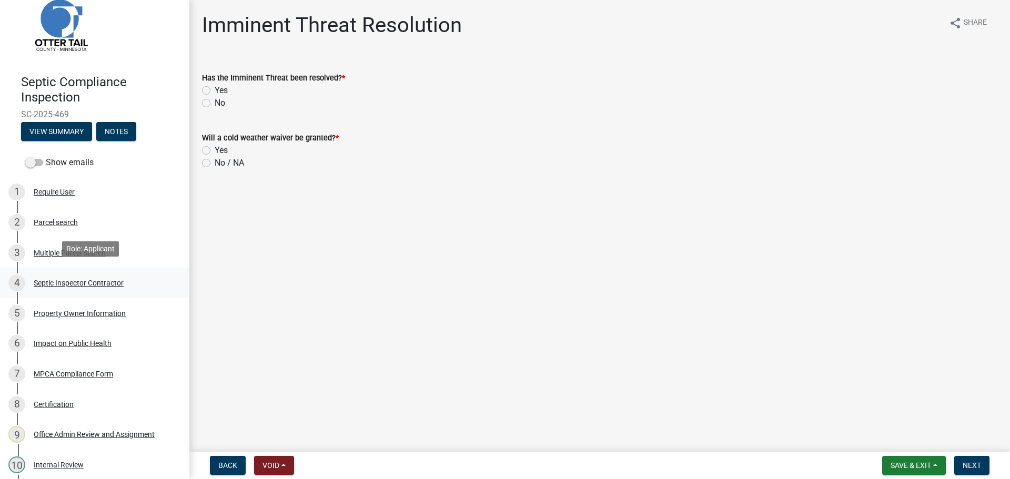
scroll to position [25, 0]
click at [49, 222] on div "Parcel search" at bounding box center [56, 223] width 44 height 7
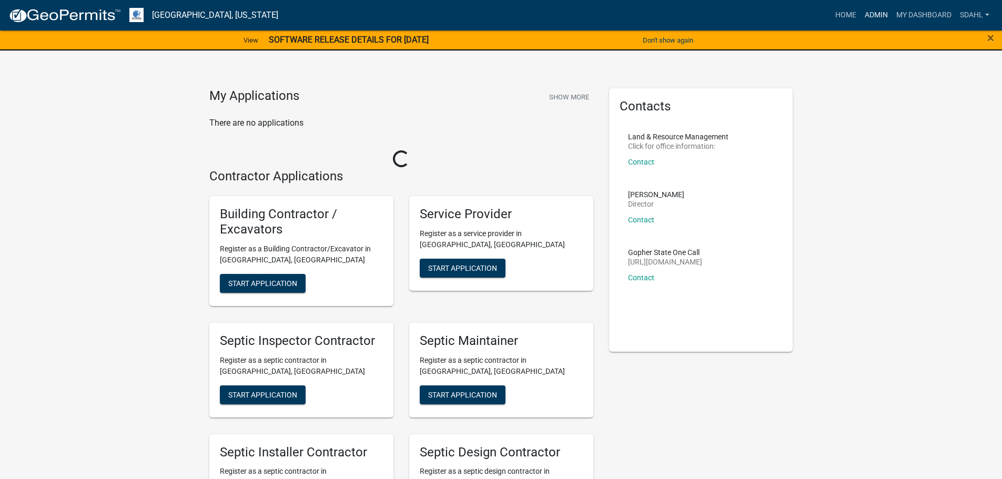
click at [877, 14] on link "Admin" at bounding box center [877, 15] width 32 height 20
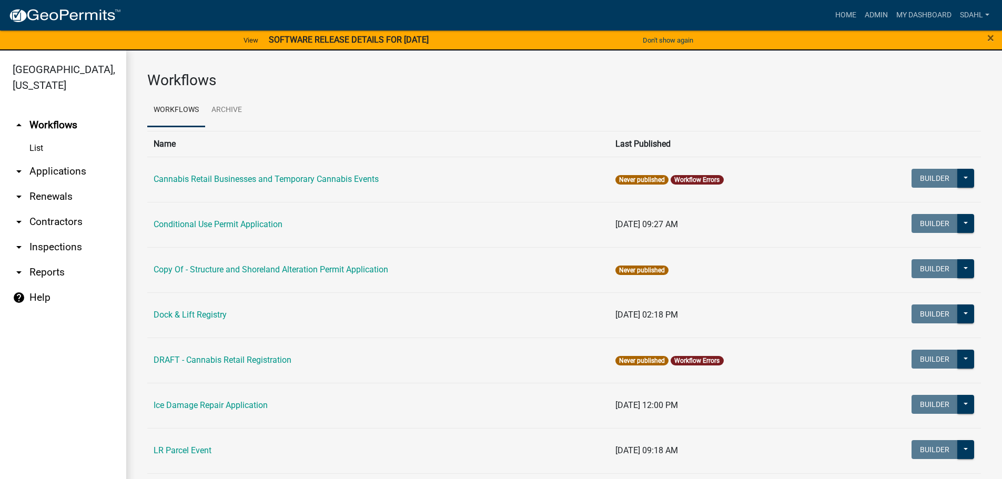
click at [48, 167] on link "arrow_drop_down Applications" at bounding box center [63, 171] width 126 height 25
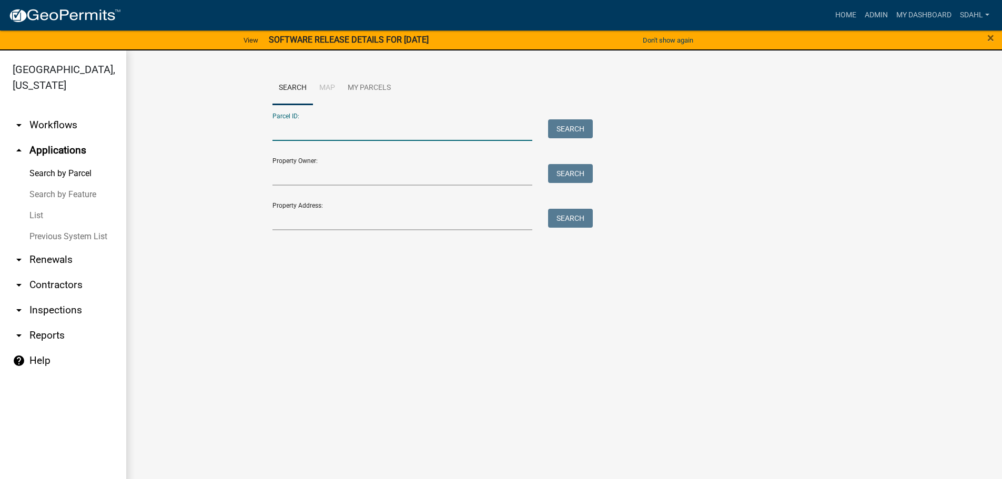
click at [305, 130] on input "Parcel ID:" at bounding box center [403, 130] width 260 height 22
paste input "46000990997000"
click at [571, 119] on button "Search" at bounding box center [570, 128] width 45 height 19
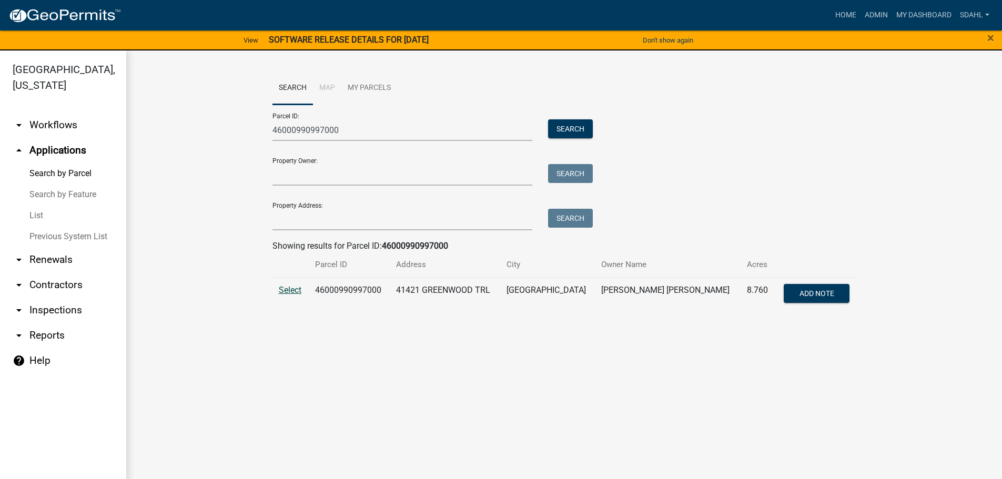
click at [288, 290] on span "Select" at bounding box center [290, 290] width 23 height 10
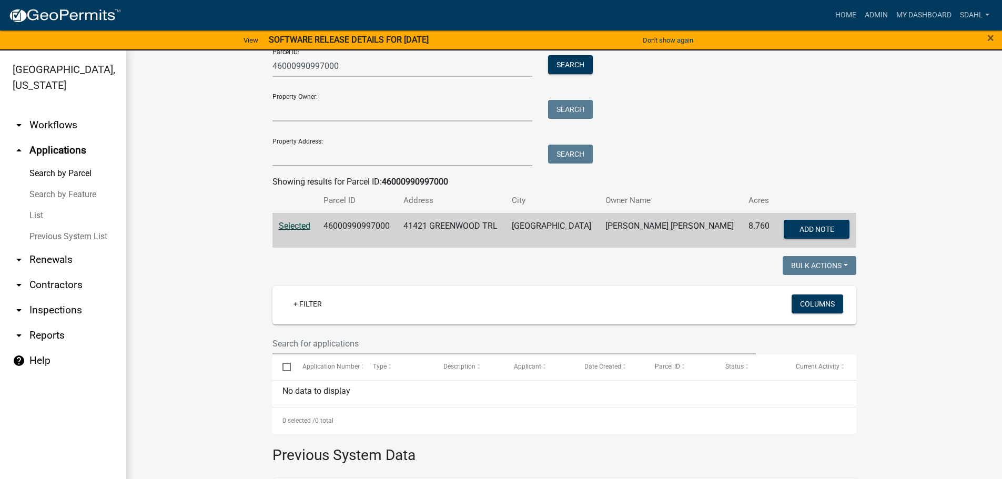
scroll to position [62, 0]
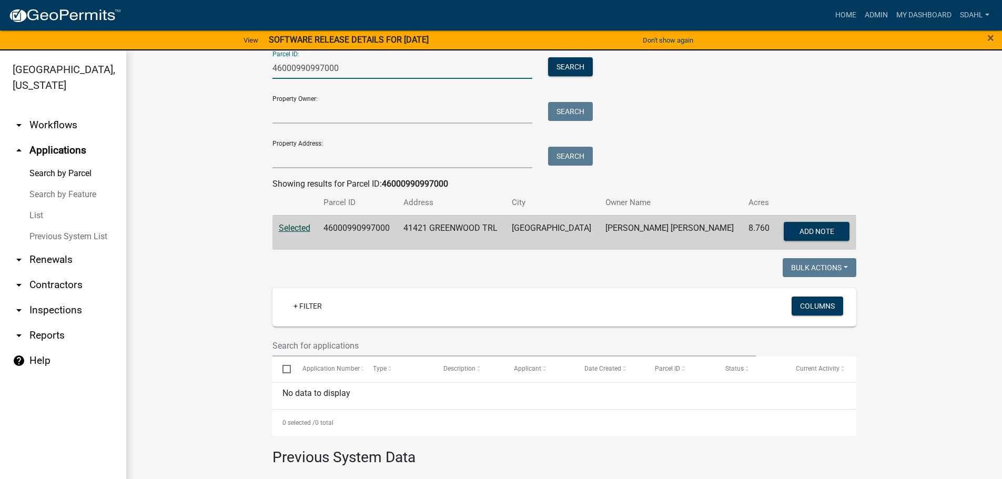
drag, startPoint x: 347, startPoint y: 70, endPoint x: 158, endPoint y: 97, distance: 190.3
click at [158, 97] on wm-workflow-application-search-view "Search Map My Parcels Parcel ID: 46000990997000 Search Property Owner: Search P…" at bounding box center [564, 318] width 834 height 619
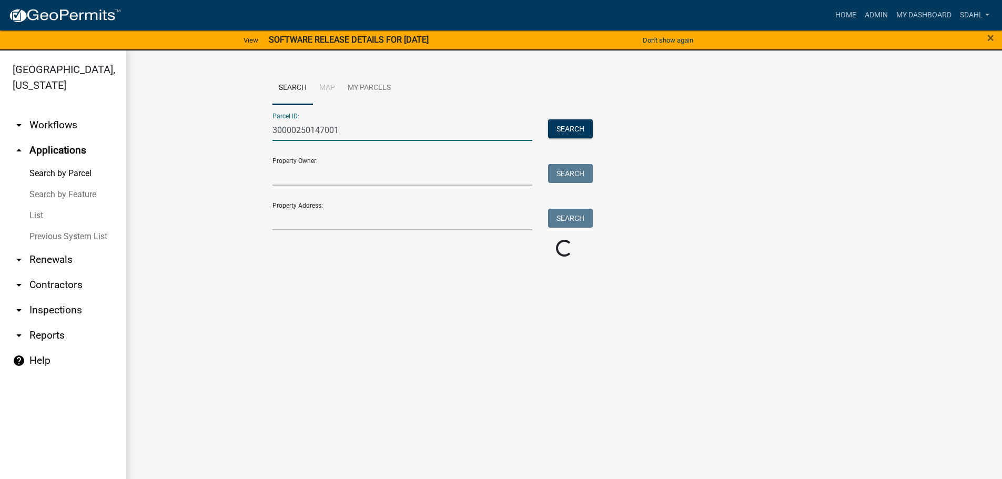
scroll to position [0, 0]
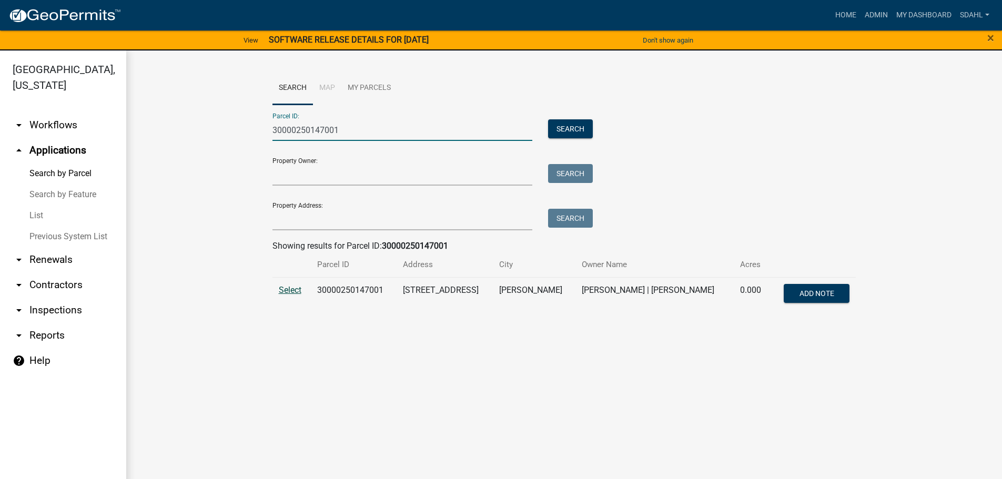
type input "30000250147001"
click at [290, 292] on span "Select" at bounding box center [290, 290] width 23 height 10
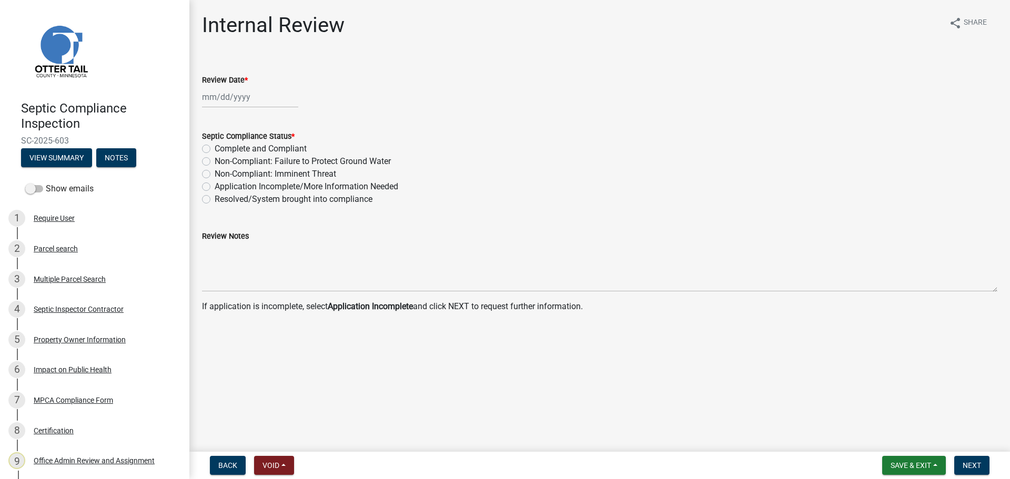
click at [25, 184] on div "Show emails" at bounding box center [94, 188] width 189 height 21
click at [43, 191] on label "Show emails" at bounding box center [59, 189] width 68 height 13
click at [46, 183] on input "Show emails" at bounding box center [46, 183] width 0 height 0
click at [75, 278] on div "Multiple Parcel Search" at bounding box center [70, 279] width 72 height 7
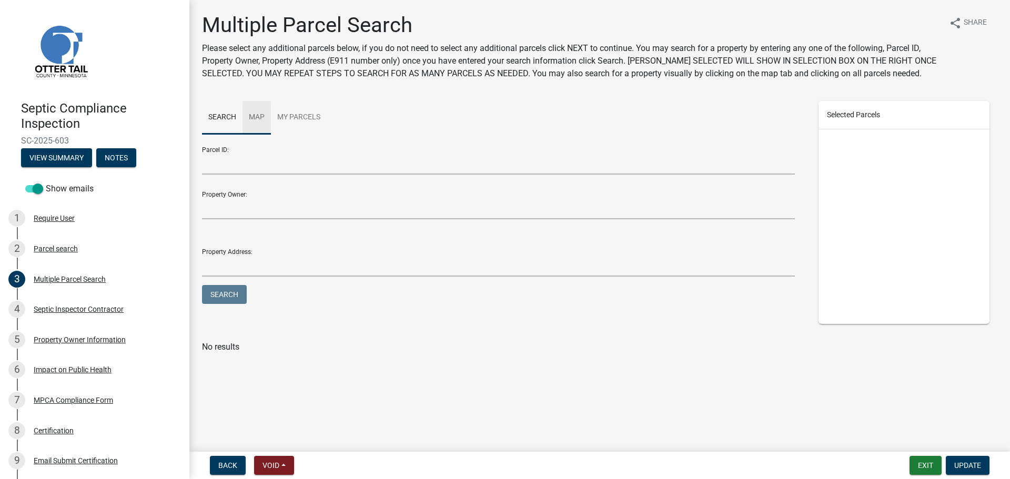
click at [253, 116] on link "Map" at bounding box center [257, 118] width 28 height 34
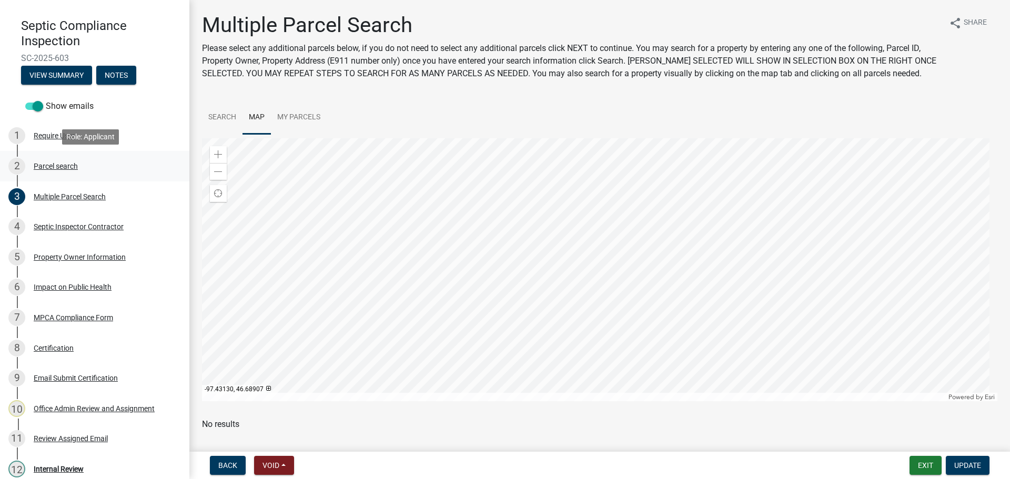
scroll to position [105, 0]
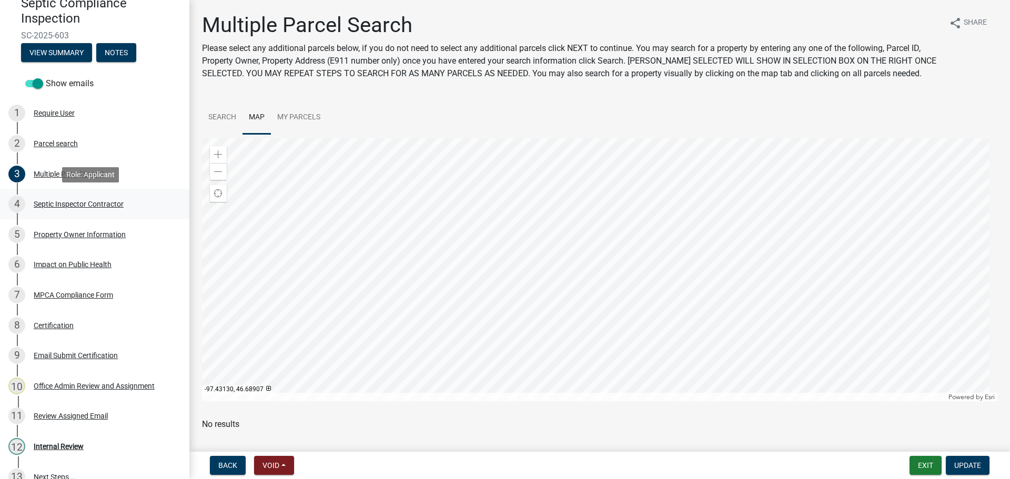
click at [71, 202] on div "Septic Inspector Contractor" at bounding box center [79, 203] width 90 height 7
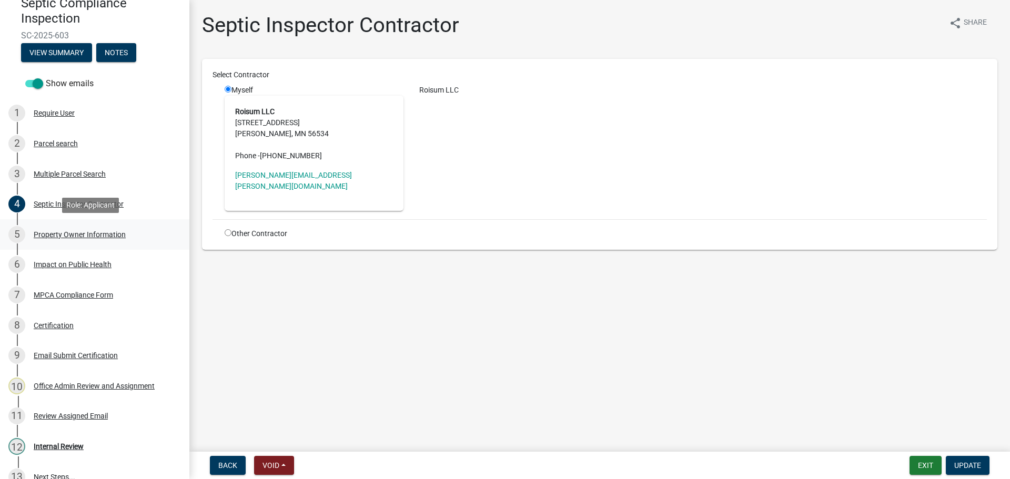
click at [72, 236] on div "Property Owner Information" at bounding box center [80, 234] width 92 height 7
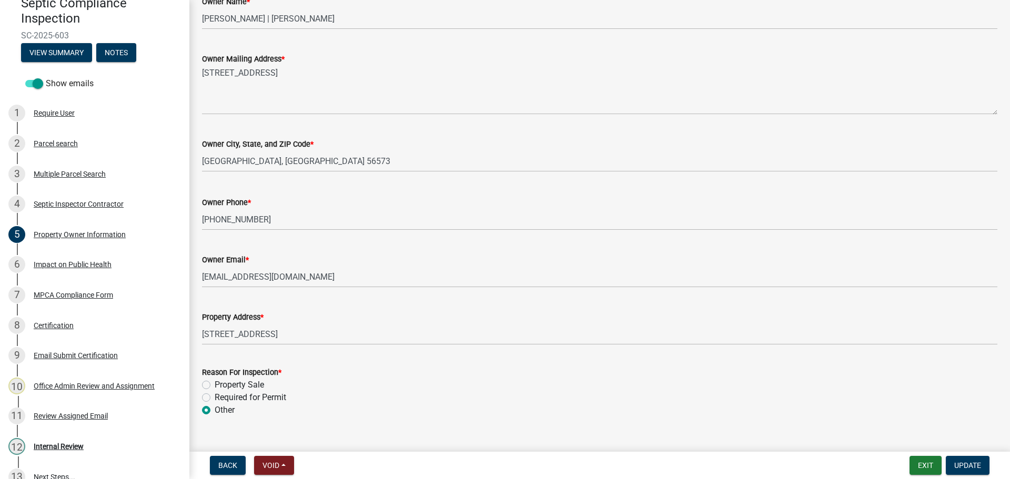
scroll to position [223, 0]
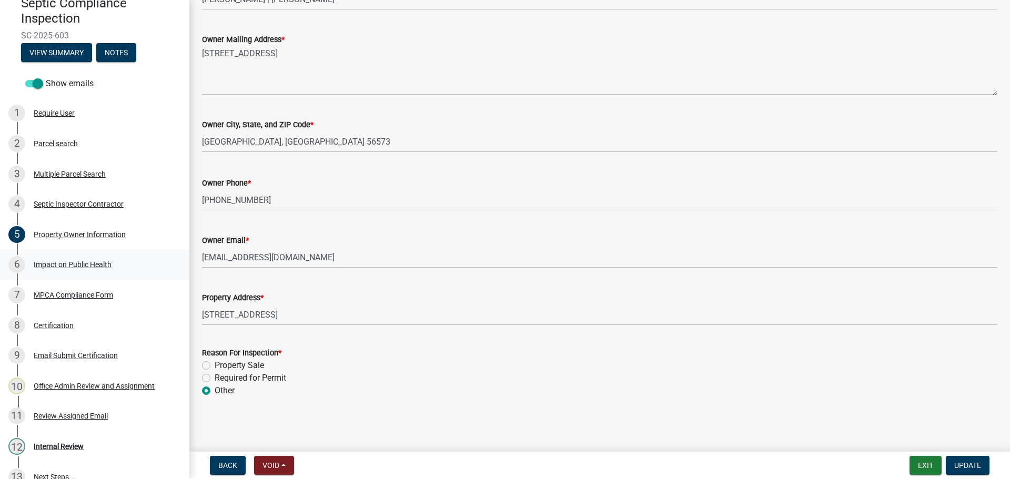
click at [85, 264] on div "Impact on Public Health" at bounding box center [73, 264] width 78 height 7
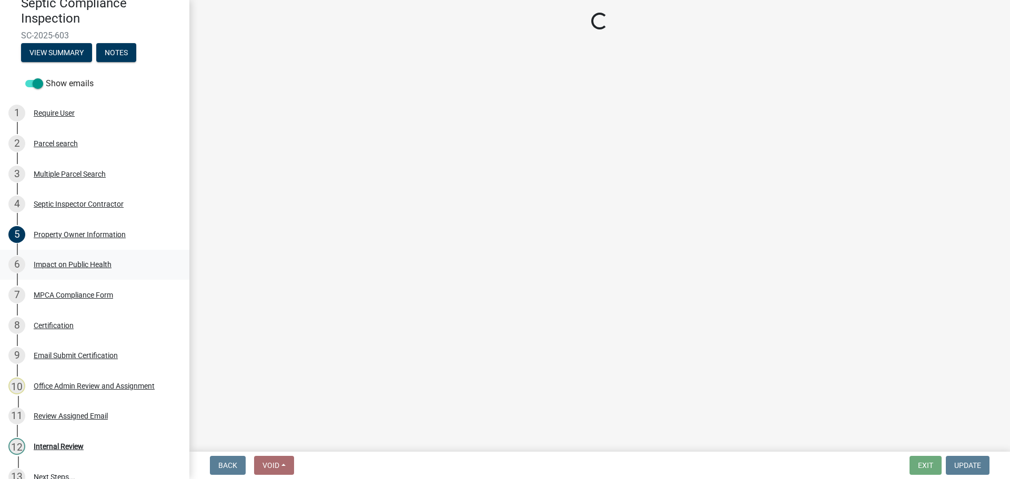
scroll to position [0, 0]
select select "1a7c86e4-cf6b-41f6-afe3-3c9098e6f82c"
select select "7d491a2b-e9f0-4952-b474-53ca749b22af"
select select "6e07b46b-a403-4f3e-b4fc-218acc732c01"
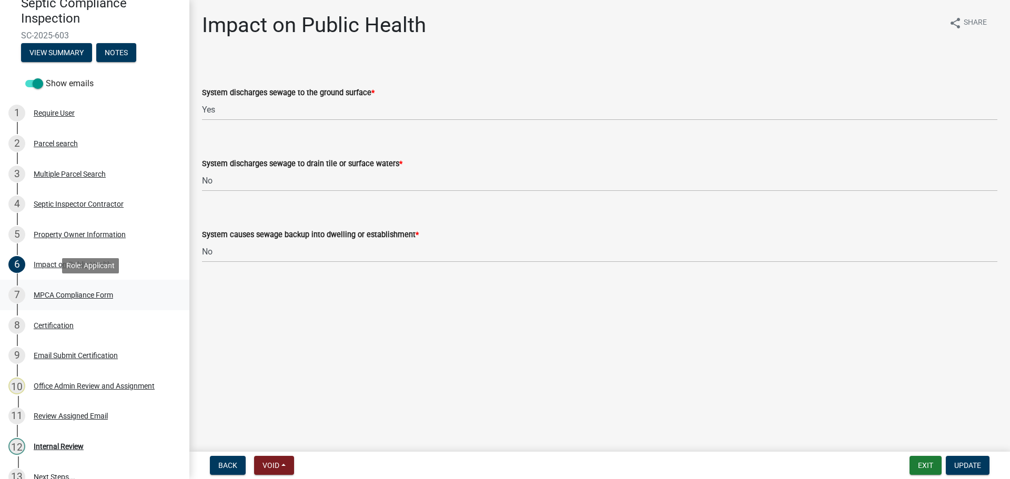
click at [81, 294] on div "MPCA Compliance Form" at bounding box center [73, 295] width 79 height 7
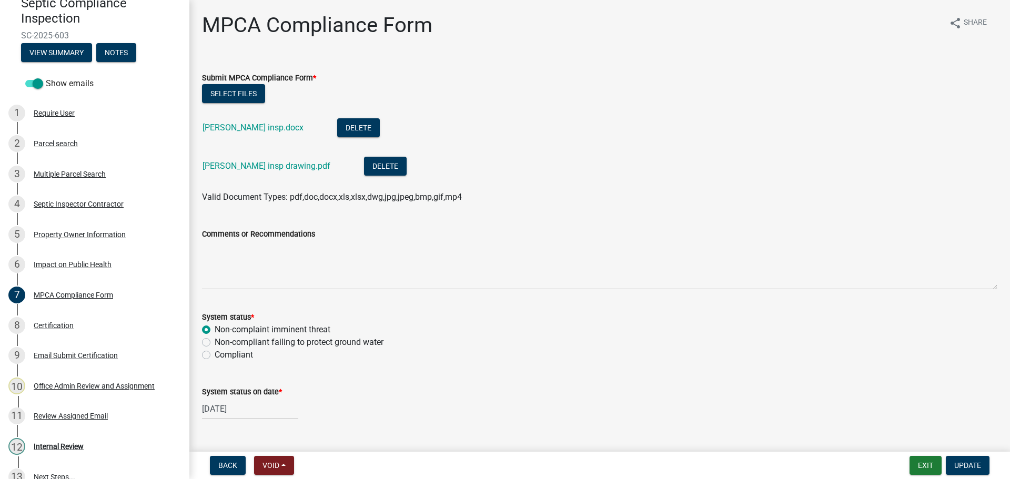
scroll to position [23, 0]
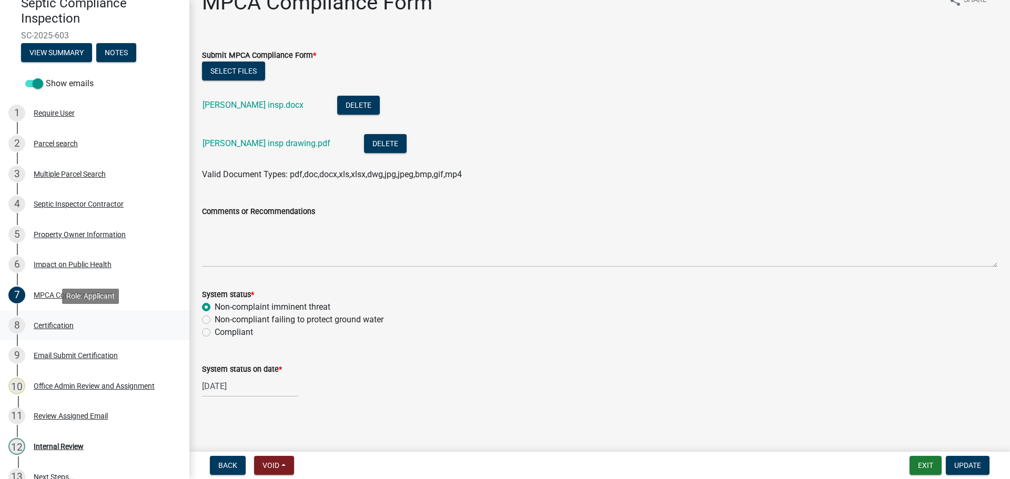
click at [55, 322] on div "Certification" at bounding box center [54, 325] width 40 height 7
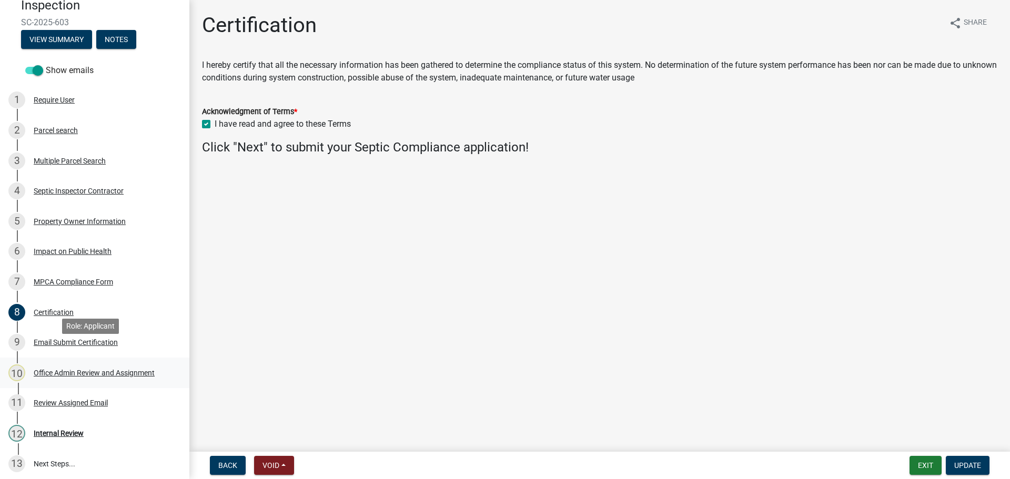
scroll to position [122, 0]
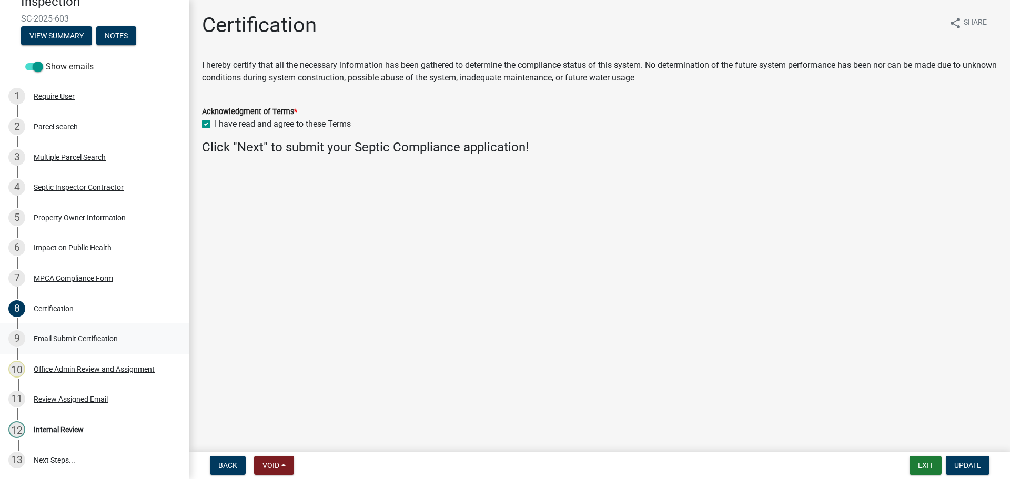
click at [73, 337] on div "Email Submit Certification" at bounding box center [76, 338] width 84 height 7
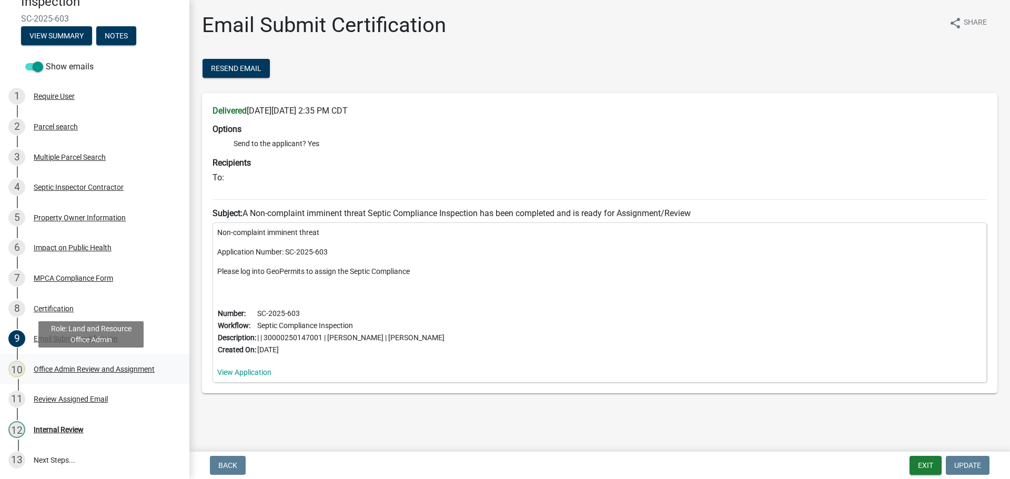
click at [68, 370] on div "Office Admin Review and Assignment" at bounding box center [94, 369] width 121 height 7
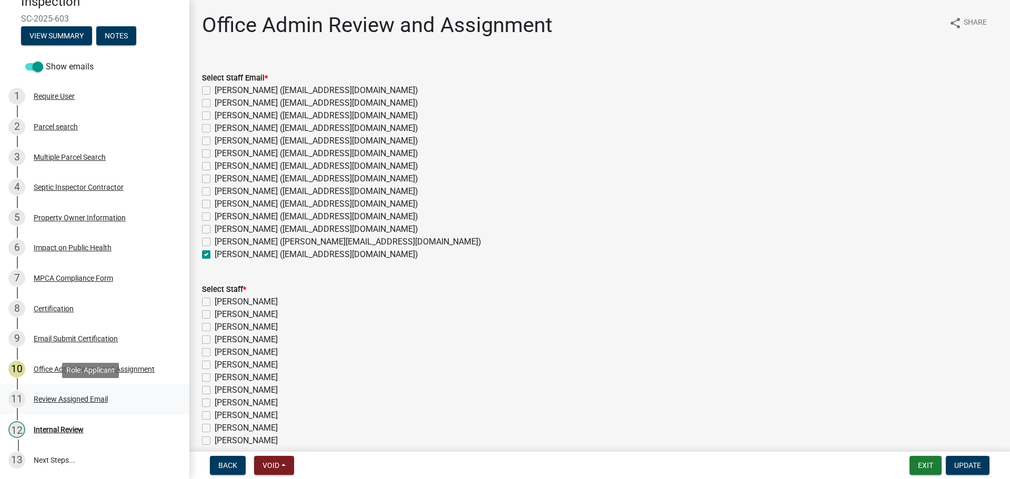
click at [77, 401] on div "Review Assigned Email" at bounding box center [71, 399] width 74 height 7
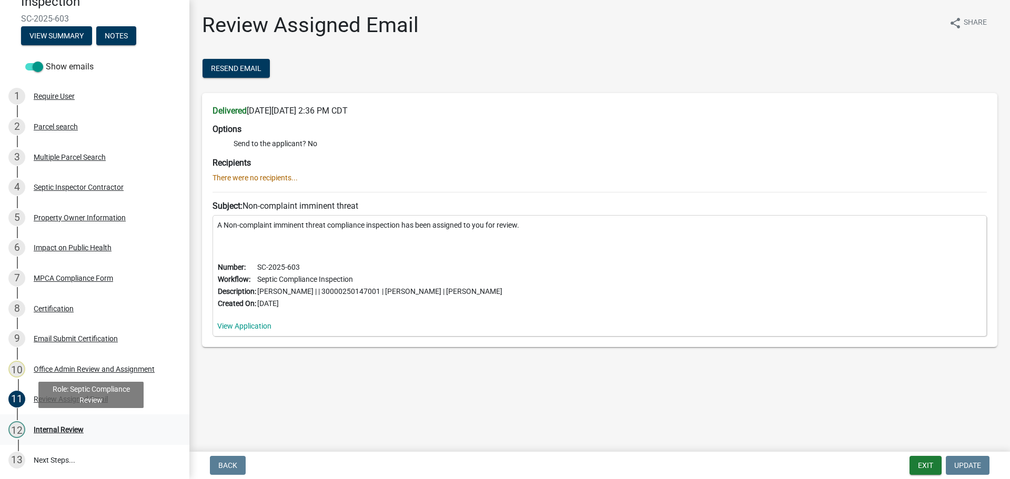
click at [59, 433] on div "Internal Review" at bounding box center [59, 429] width 50 height 7
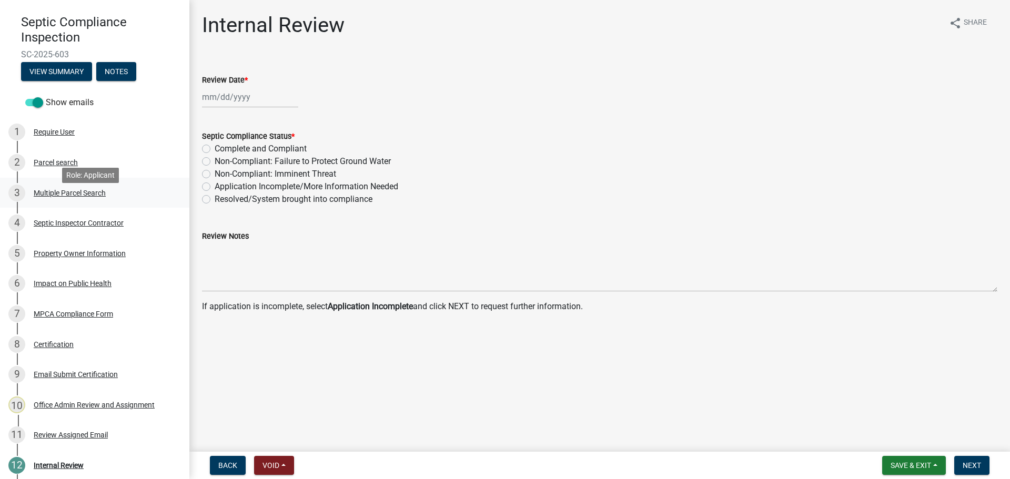
scroll to position [69, 0]
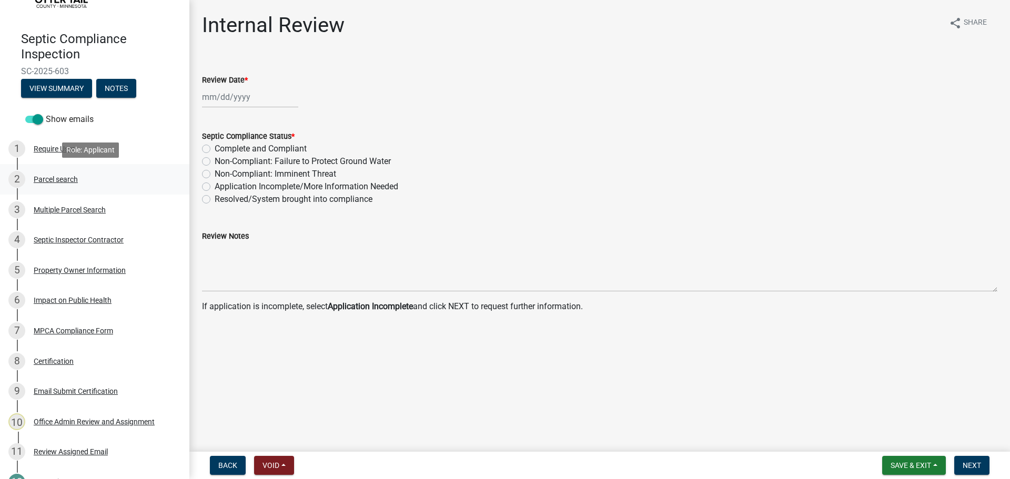
click at [45, 177] on div "Parcel search" at bounding box center [56, 179] width 44 height 7
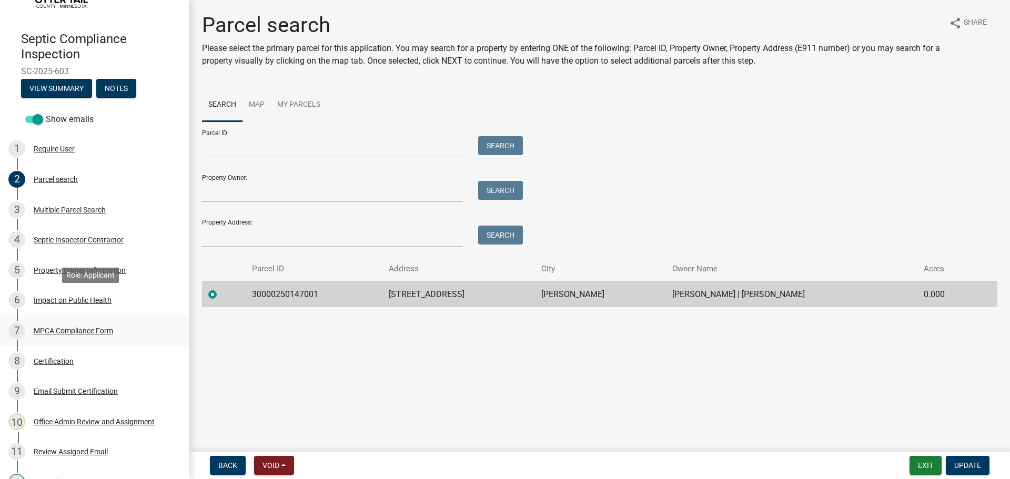
scroll to position [122, 0]
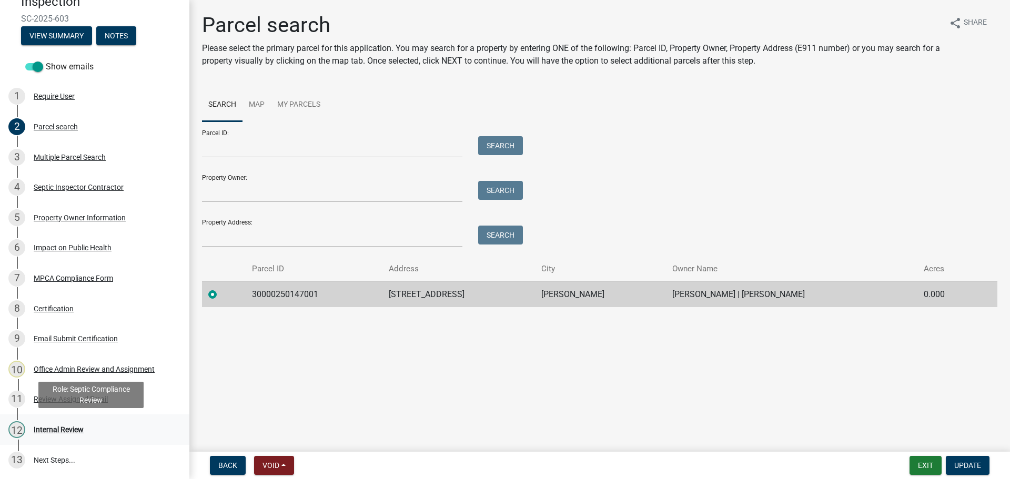
click at [63, 430] on div "Internal Review" at bounding box center [59, 429] width 50 height 7
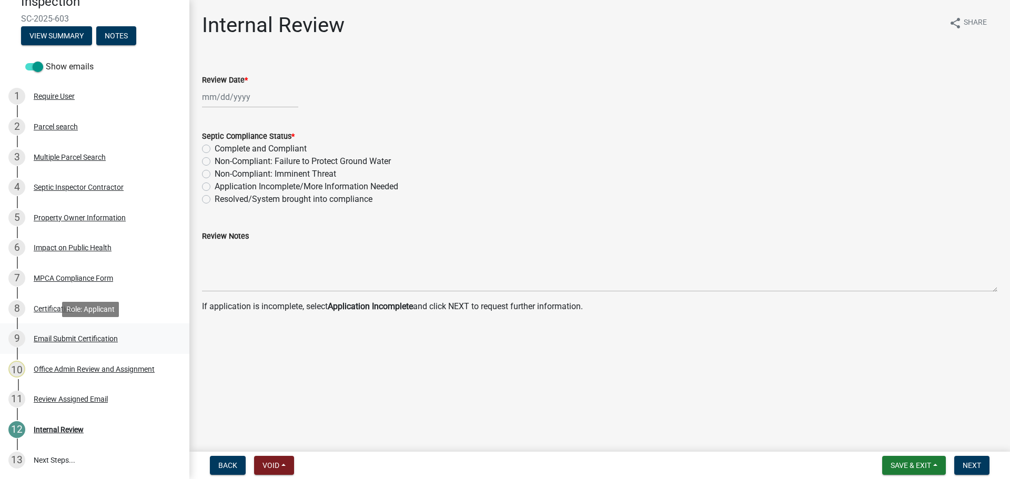
click at [76, 337] on div "Email Submit Certification" at bounding box center [76, 338] width 84 height 7
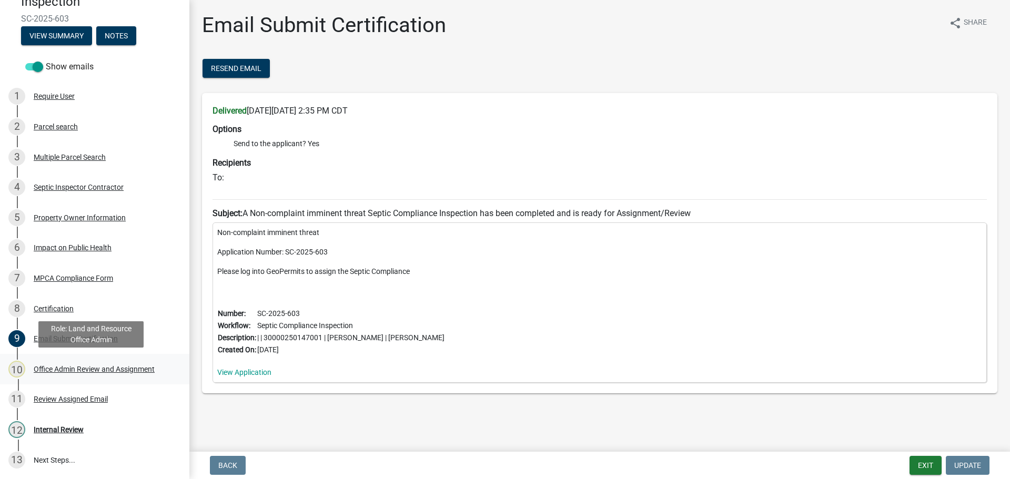
click at [85, 369] on div "Office Admin Review and Assignment" at bounding box center [94, 369] width 121 height 7
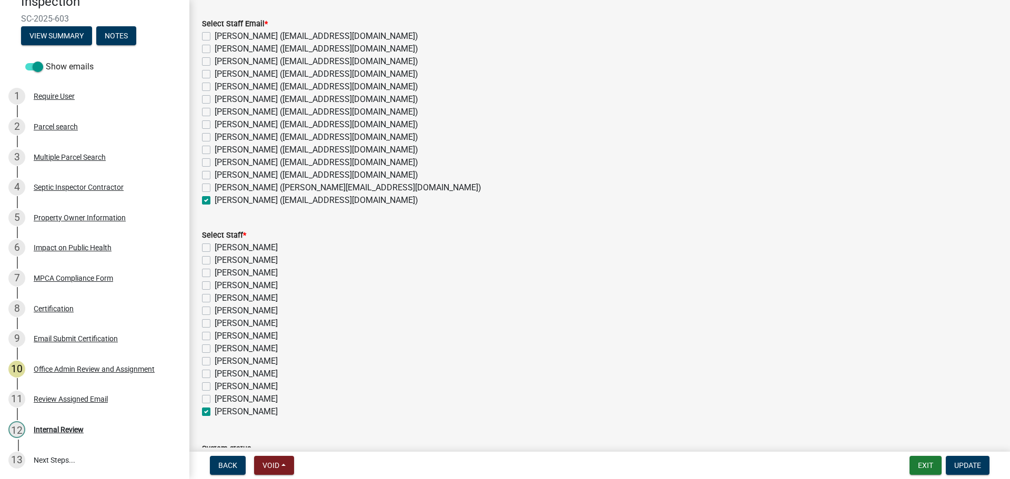
scroll to position [132, 0]
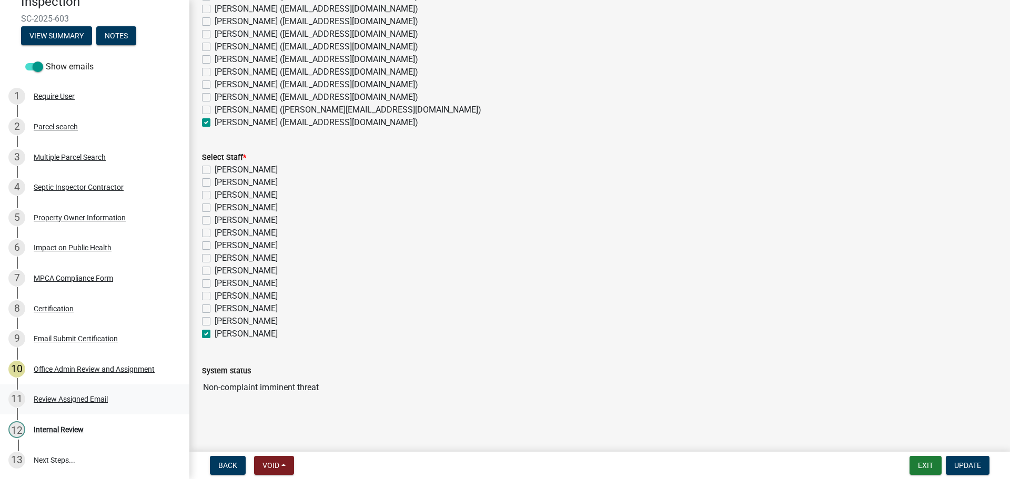
click at [54, 397] on div "Review Assigned Email" at bounding box center [71, 399] width 74 height 7
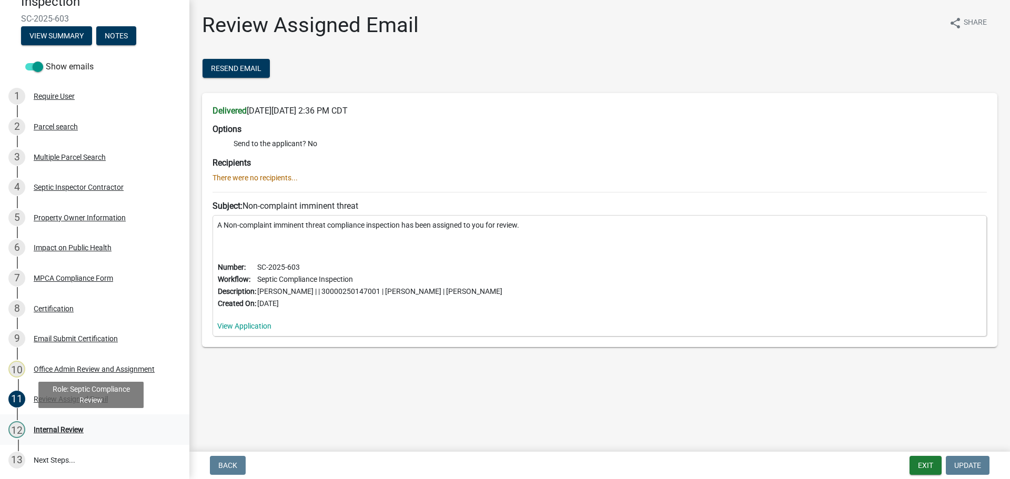
click at [55, 428] on div "Internal Review" at bounding box center [59, 429] width 50 height 7
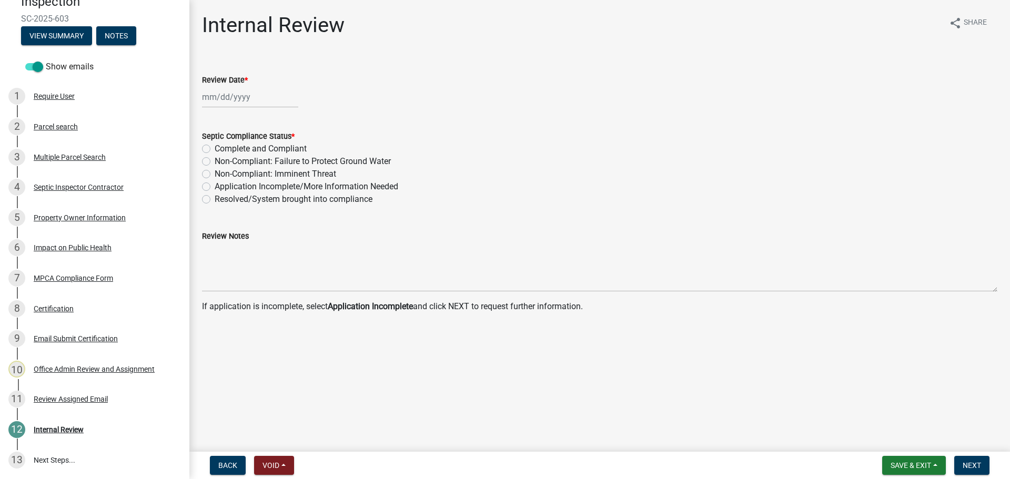
select select "9"
select select "2025"
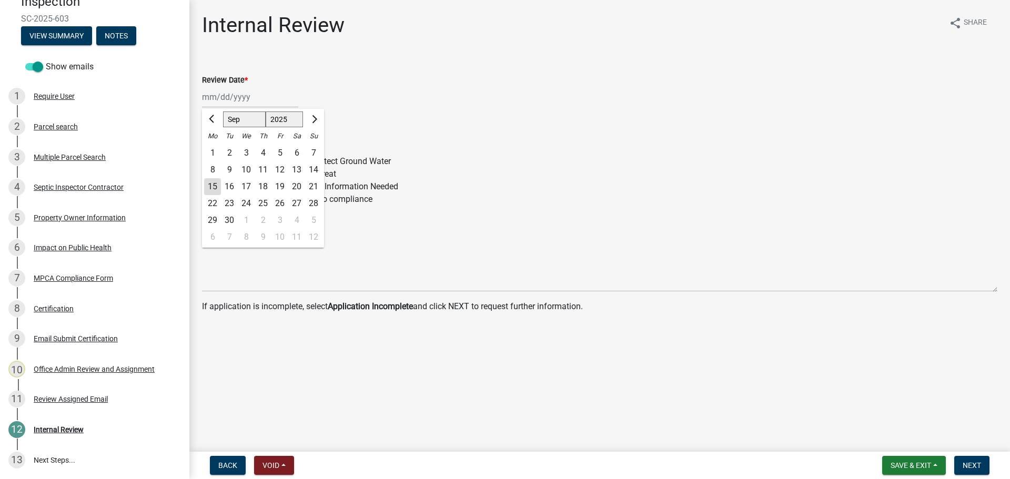
click at [227, 94] on div "Jan Feb Mar Apr May Jun Jul Aug Sep Oct Nov Dec 1525 1526 1527 1528 1529 1530 1…" at bounding box center [250, 97] width 96 height 22
click at [247, 152] on div "3" at bounding box center [246, 153] width 17 height 17
type input "09/03/2025"
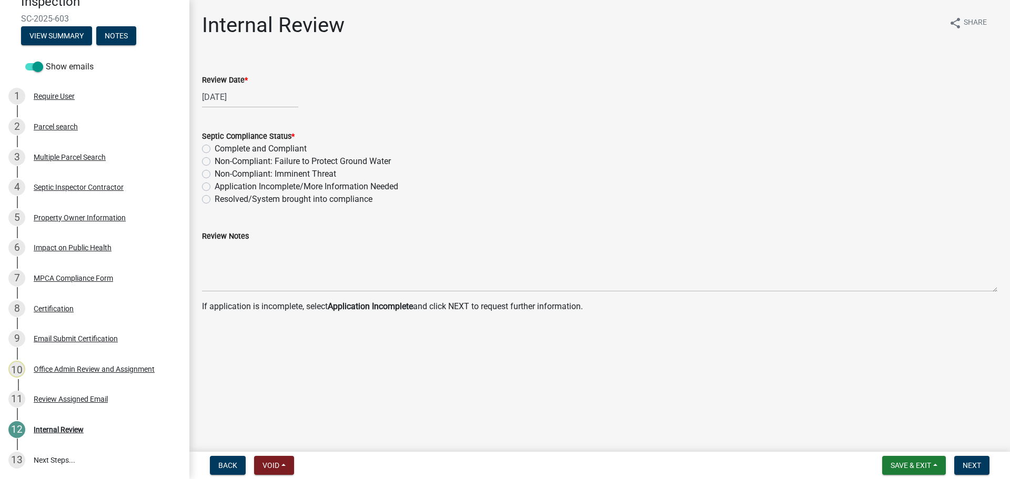
click at [245, 172] on label "Non-Compliant: Imminent Threat" at bounding box center [276, 174] width 122 height 13
click at [222, 172] on input "Non-Compliant: Imminent Threat" at bounding box center [218, 171] width 7 height 7
radio input "true"
click at [969, 464] on span "Next" at bounding box center [972, 465] width 18 height 8
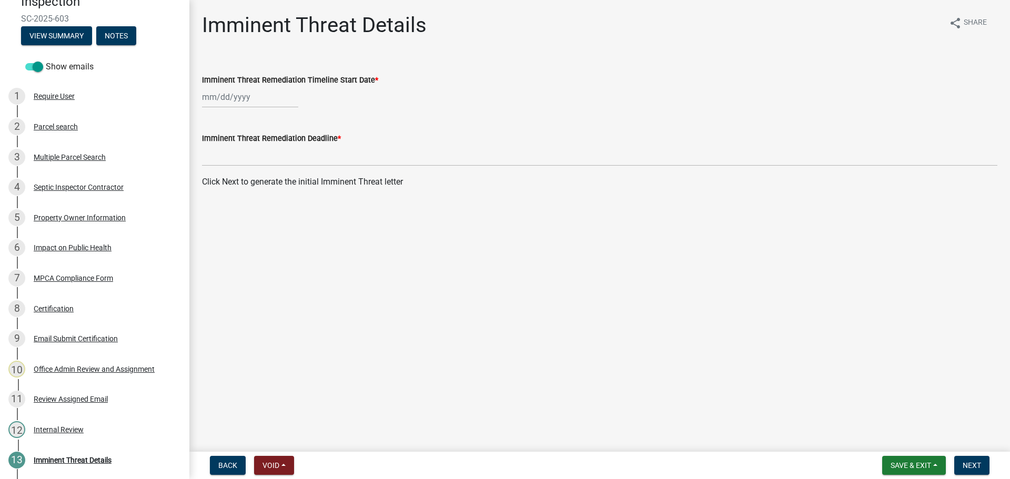
select select "9"
select select "2025"
click at [236, 96] on div "Jan Feb Mar Apr May Jun Jul Aug Sep Oct Nov Dec 1525 1526 1527 1528 1529 1530 1…" at bounding box center [250, 97] width 96 height 22
click at [214, 185] on div "15" at bounding box center [212, 186] width 17 height 17
type input "09/15/2025"
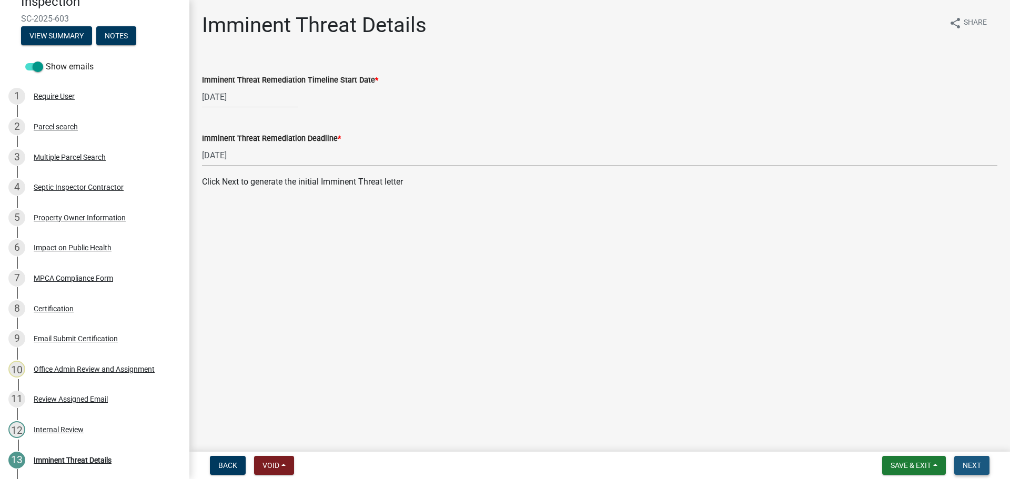
click at [980, 465] on span "Next" at bounding box center [972, 465] width 18 height 8
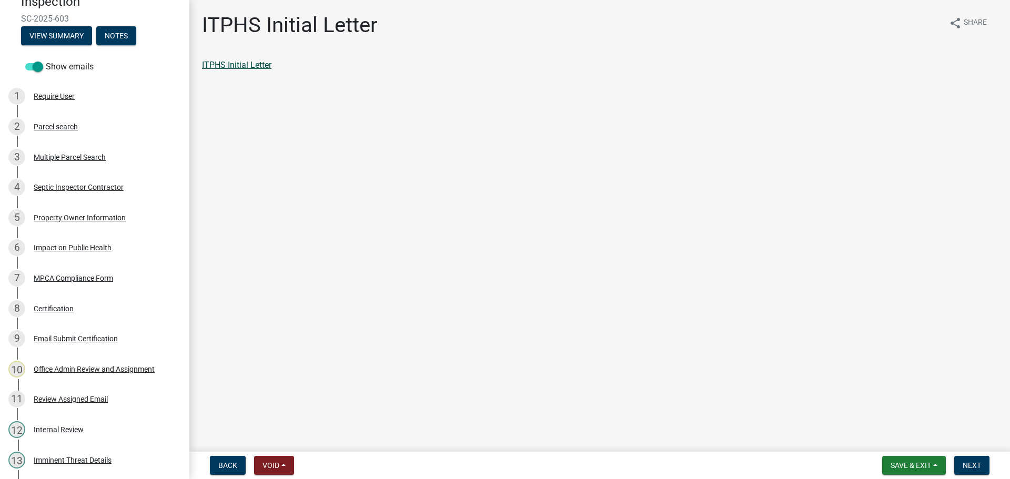
click at [253, 65] on link "ITPHS Initial Letter" at bounding box center [236, 65] width 69 height 10
click at [976, 464] on span "Next" at bounding box center [972, 465] width 18 height 8
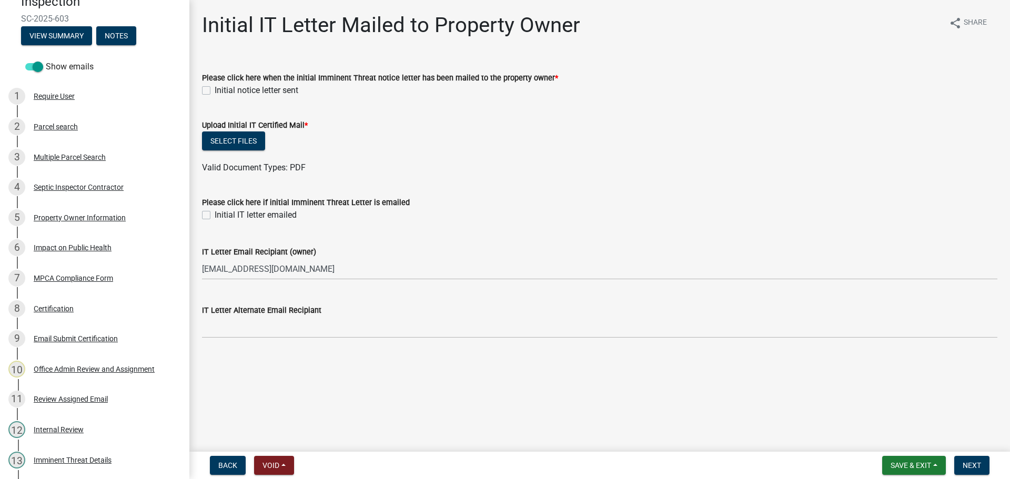
click at [215, 89] on label "Initial notice letter sent" at bounding box center [257, 90] width 84 height 13
click at [215, 89] on input "Initial notice letter sent" at bounding box center [218, 87] width 7 height 7
checkbox input "true"
click at [238, 143] on button "Select files" at bounding box center [233, 141] width 63 height 19
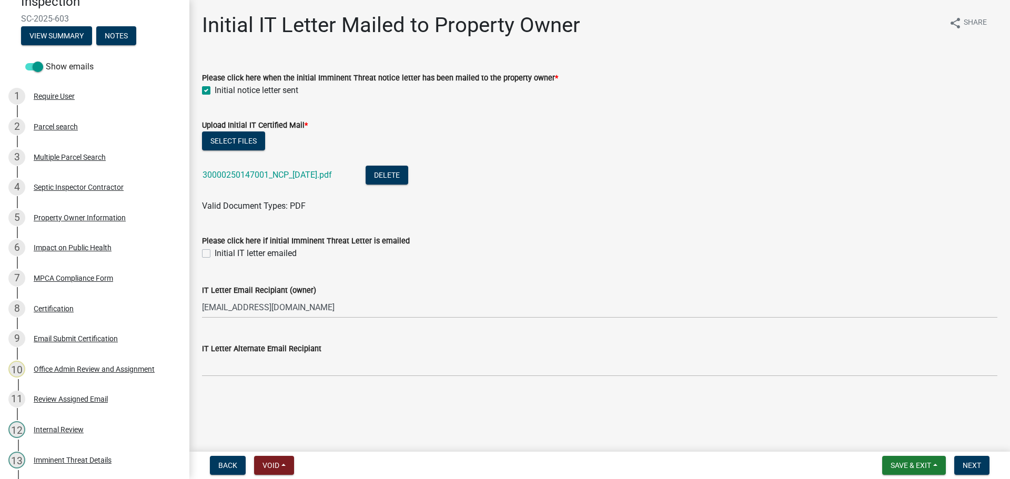
click at [215, 252] on label "Initial IT letter emailed" at bounding box center [256, 253] width 82 height 13
click at [215, 252] on input "Initial IT letter emailed" at bounding box center [218, 250] width 7 height 7
checkbox input "true"
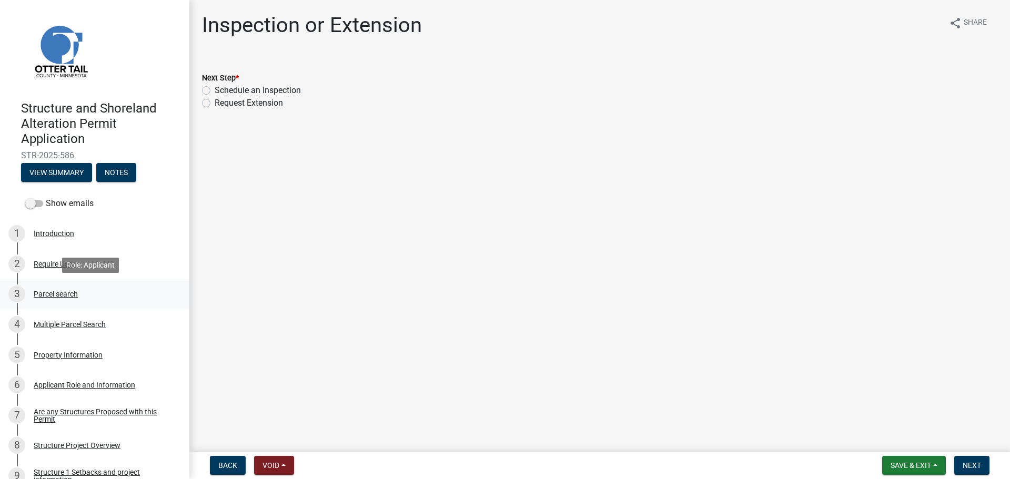
click at [51, 295] on div "Parcel search" at bounding box center [56, 293] width 44 height 7
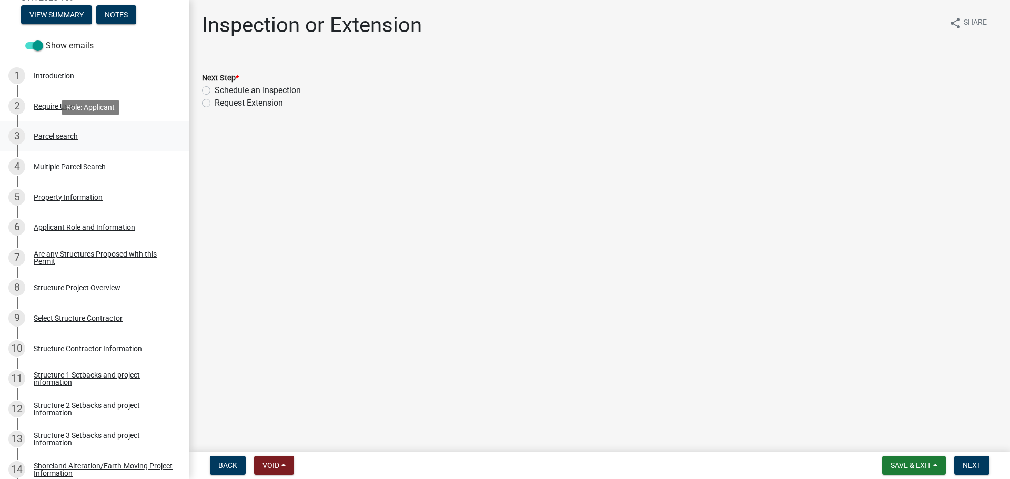
click at [65, 136] on div "Parcel search" at bounding box center [56, 136] width 44 height 7
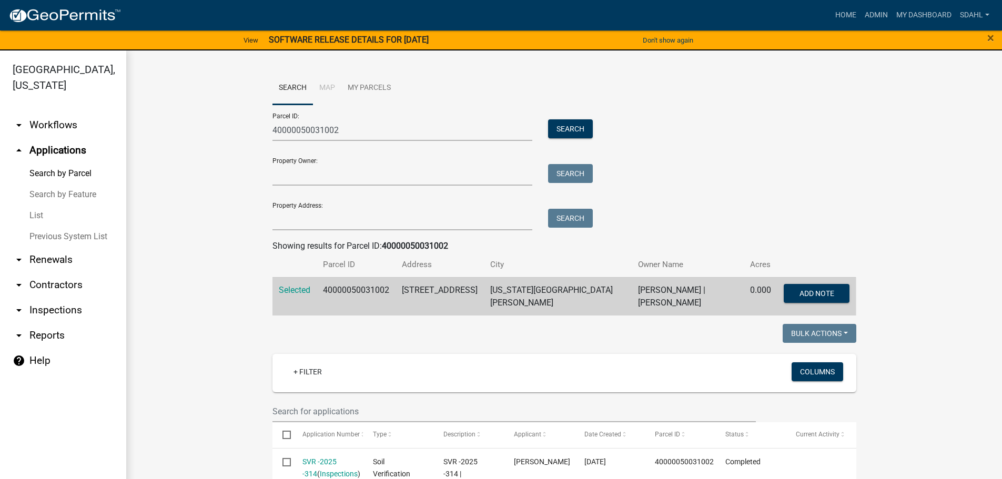
scroll to position [263, 0]
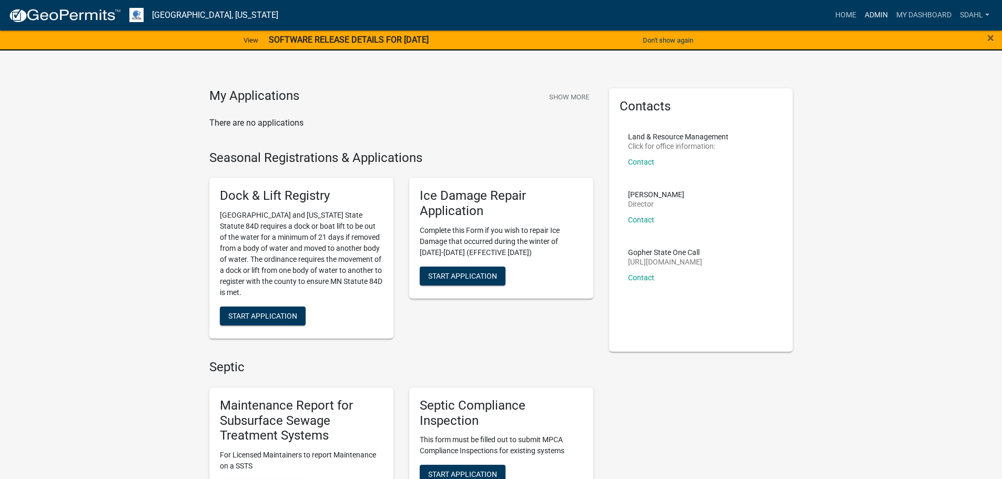
click at [878, 14] on link "Admin" at bounding box center [877, 15] width 32 height 20
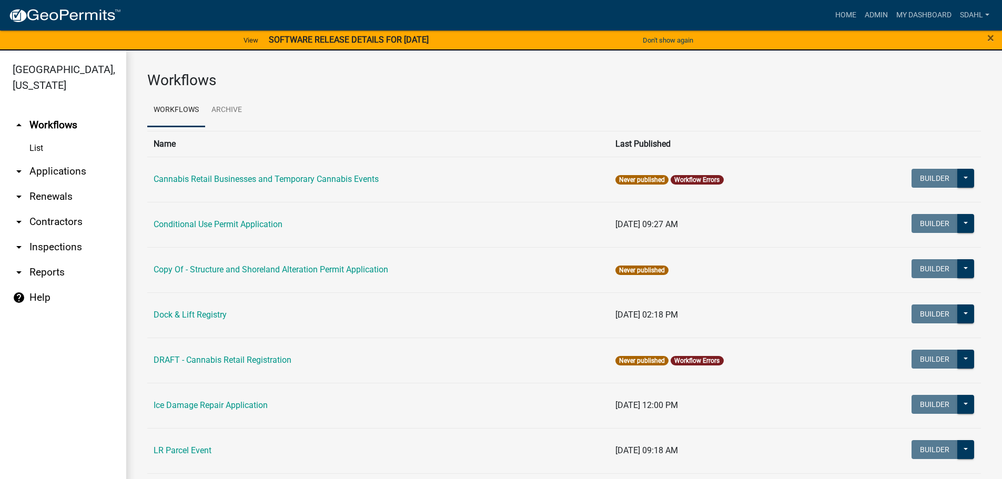
click at [69, 172] on link "arrow_drop_down Applications" at bounding box center [63, 171] width 126 height 25
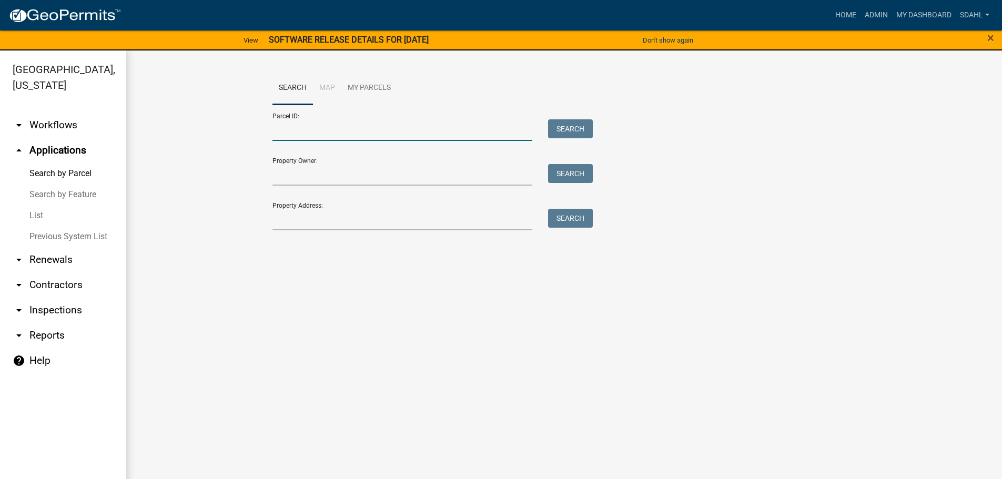
click at [363, 128] on input "Parcel ID:" at bounding box center [403, 130] width 260 height 22
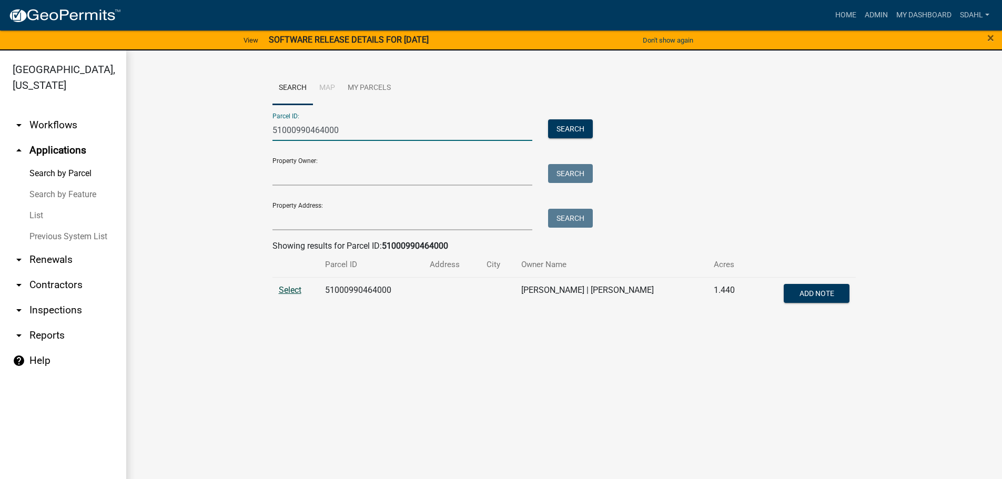
type input "51000990464000"
click at [291, 290] on span "Select" at bounding box center [290, 290] width 23 height 10
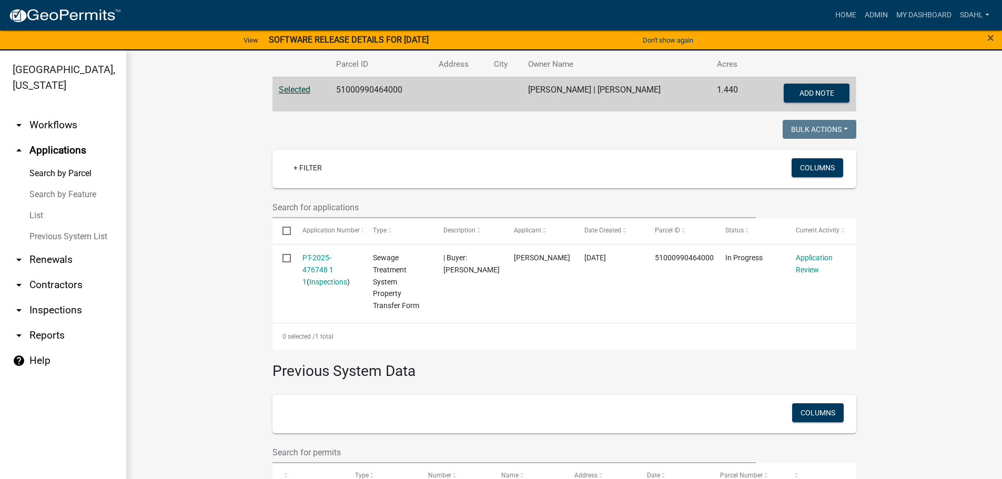
scroll to position [263, 0]
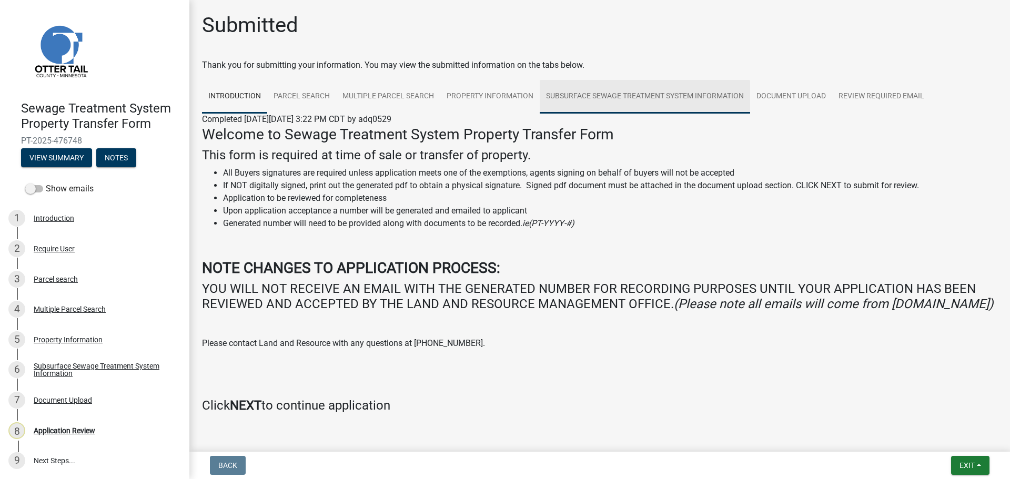
click at [627, 94] on link "Subsurface Sewage Treatment System Information" at bounding box center [645, 97] width 210 height 34
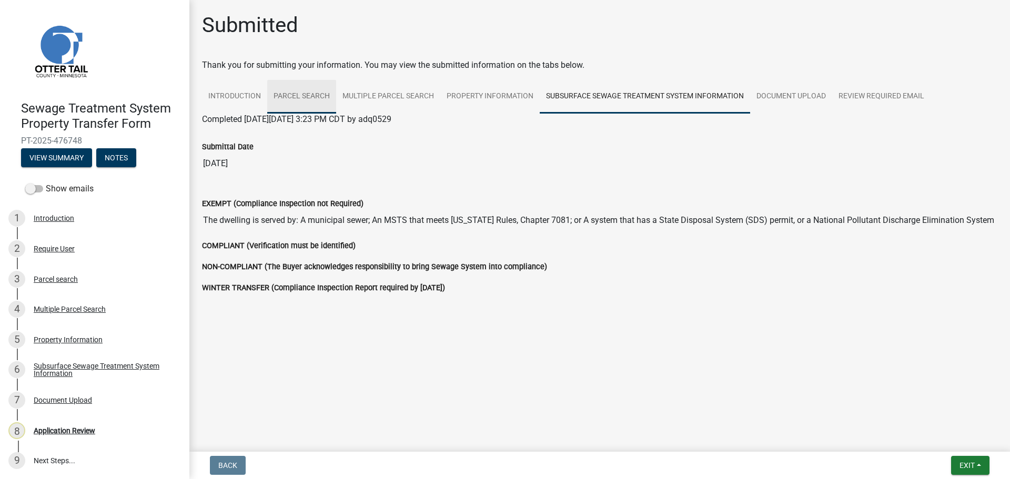
click at [304, 97] on link "Parcel search" at bounding box center [301, 97] width 69 height 34
